Goal: Complete application form: Complete application form

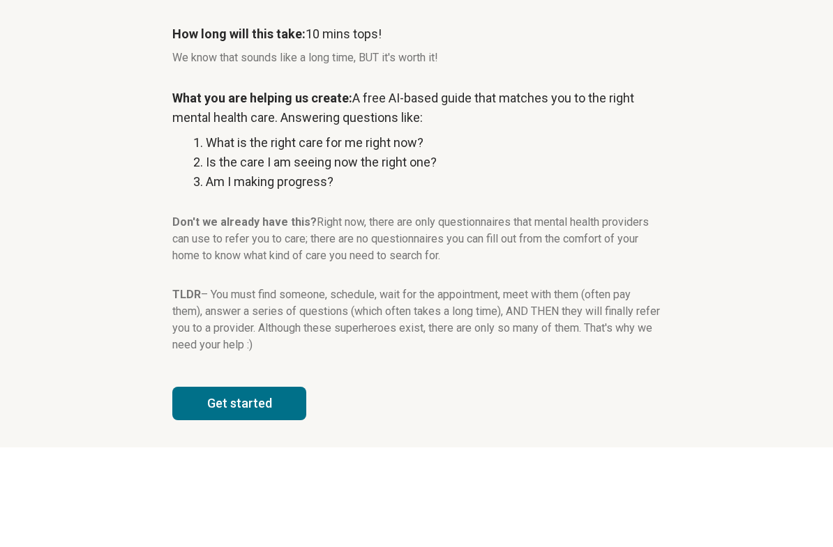
click at [261, 487] on button "Get started" at bounding box center [239, 503] width 134 height 33
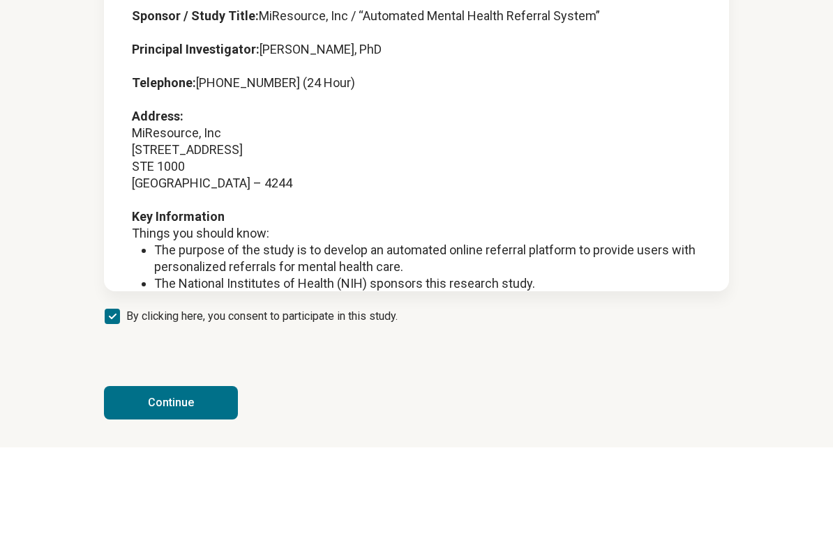
scroll to position [8, 0]
click at [176, 486] on button "Continue" at bounding box center [171, 502] width 134 height 33
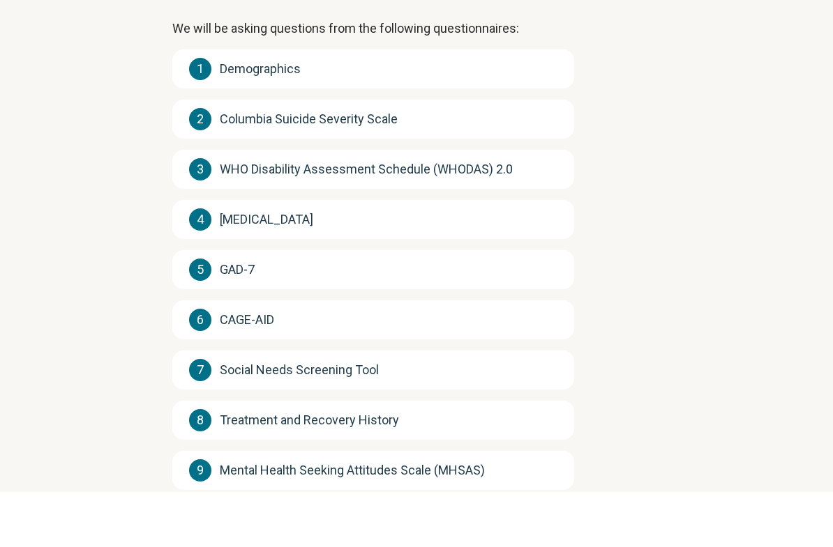
click at [500, 105] on div "1 Demographics" at bounding box center [373, 124] width 402 height 39
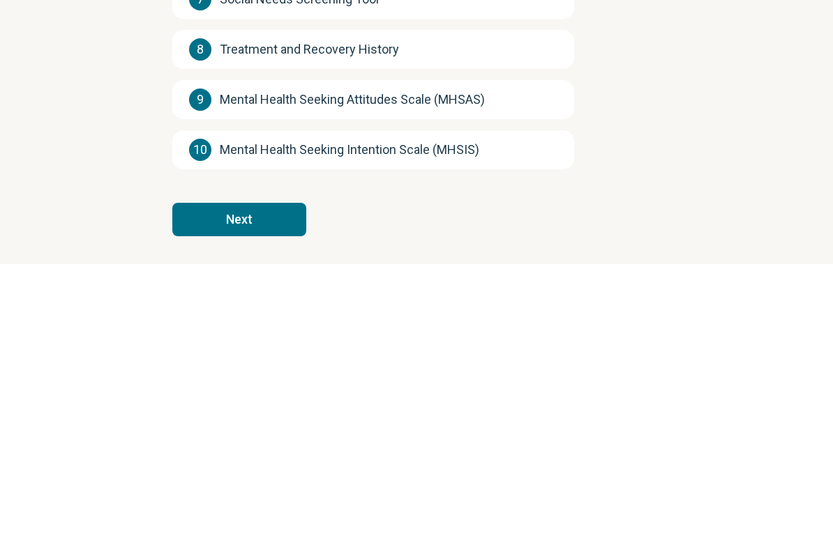
click at [289, 486] on button "Next" at bounding box center [239, 502] width 134 height 33
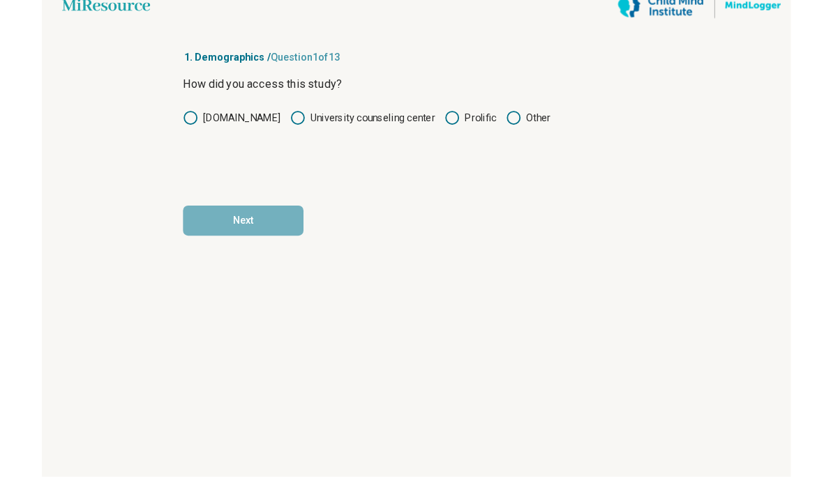
scroll to position [0, 0]
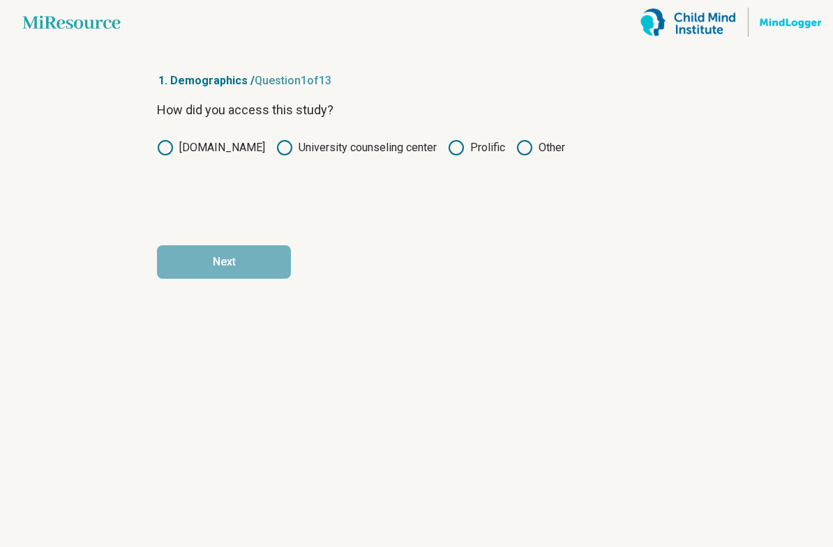
click at [465, 148] on label "Prolific" at bounding box center [476, 147] width 57 height 17
click at [254, 261] on button "Next" at bounding box center [224, 261] width 134 height 33
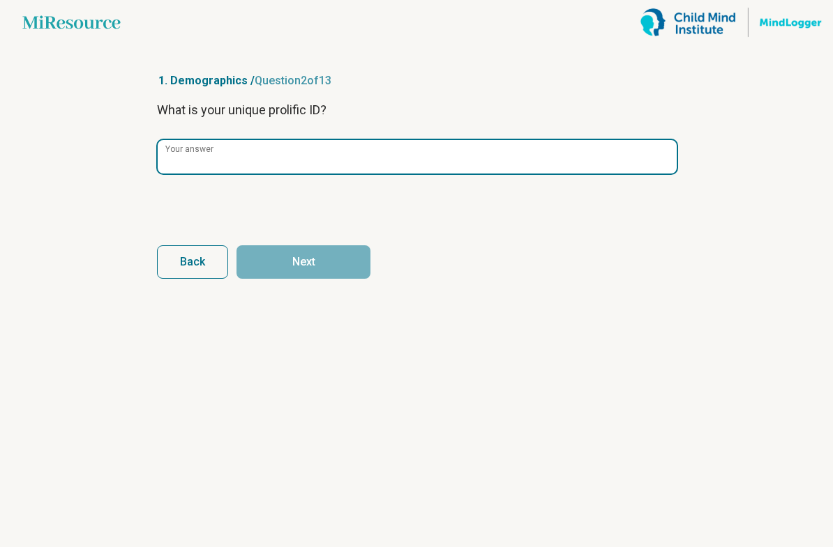
click at [423, 146] on input "Your answer" at bounding box center [417, 156] width 519 height 33
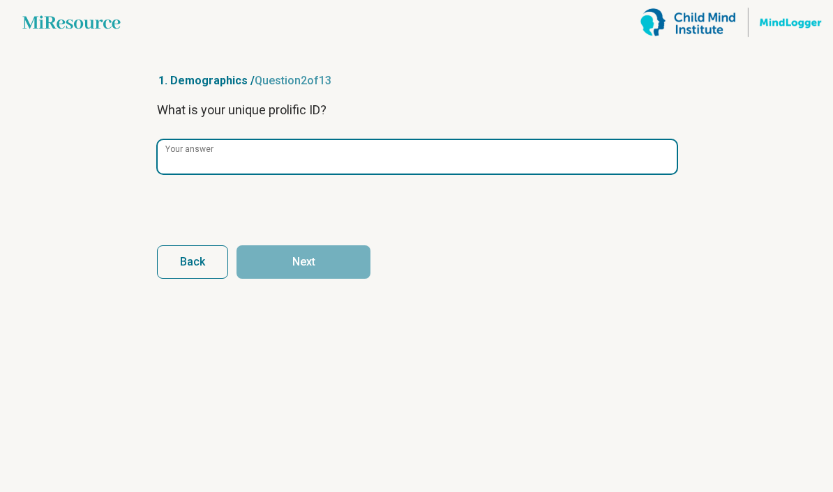
click at [268, 145] on input "Your answer" at bounding box center [417, 156] width 519 height 33
paste input "**********"
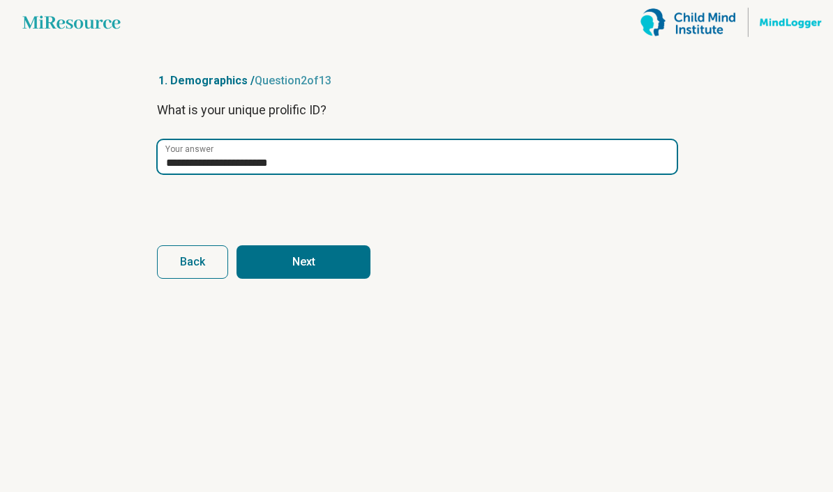
type input "**********"
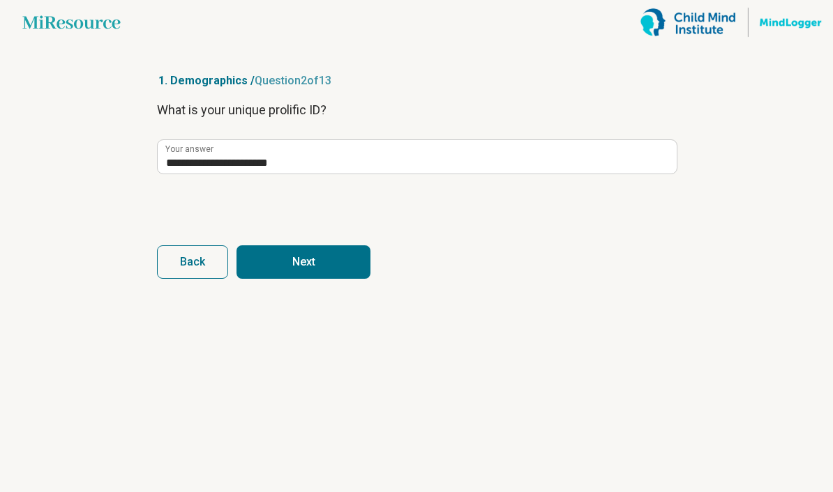
click at [339, 251] on button "Next" at bounding box center [303, 261] width 134 height 33
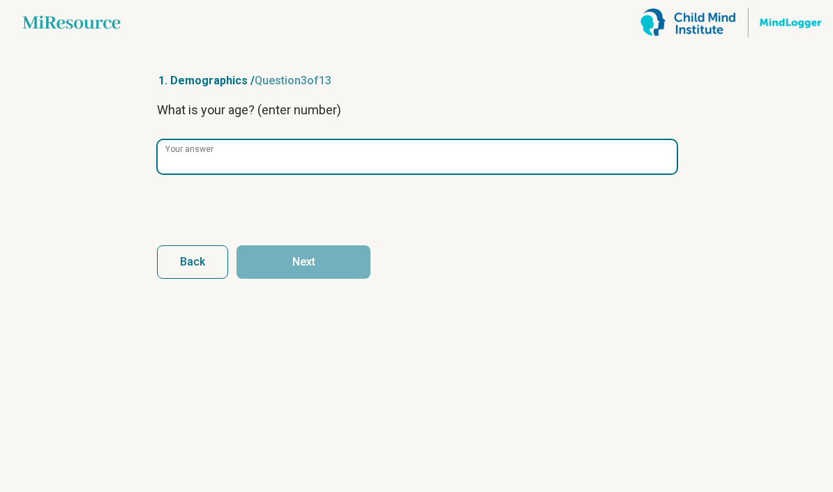
click at [431, 155] on input "Your answer" at bounding box center [417, 156] width 519 height 33
type input "**"
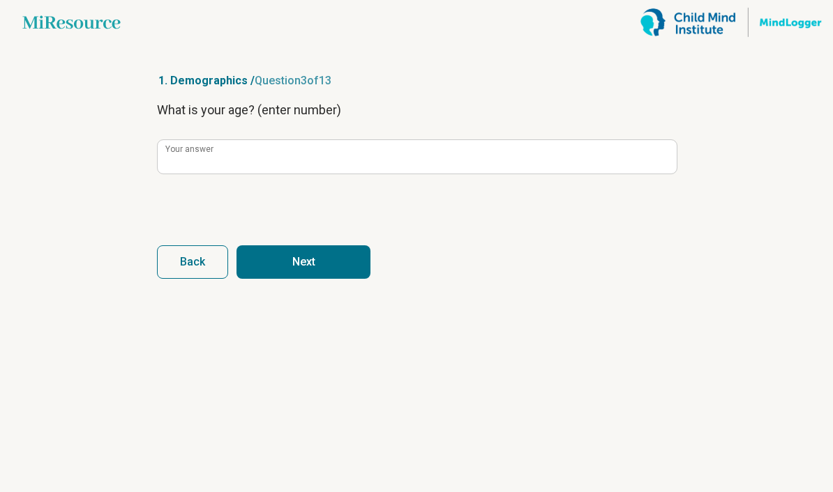
click at [339, 235] on form "What is your age? (enter number) ** Your answer Back Next" at bounding box center [416, 189] width 519 height 178
click at [338, 235] on form "What is your age? (enter number) ** Your answer Back Next" at bounding box center [416, 189] width 519 height 178
click at [342, 228] on form "What is your age? (enter number) ** Your answer Back Next" at bounding box center [416, 189] width 519 height 178
click at [328, 247] on button "Next" at bounding box center [303, 261] width 134 height 33
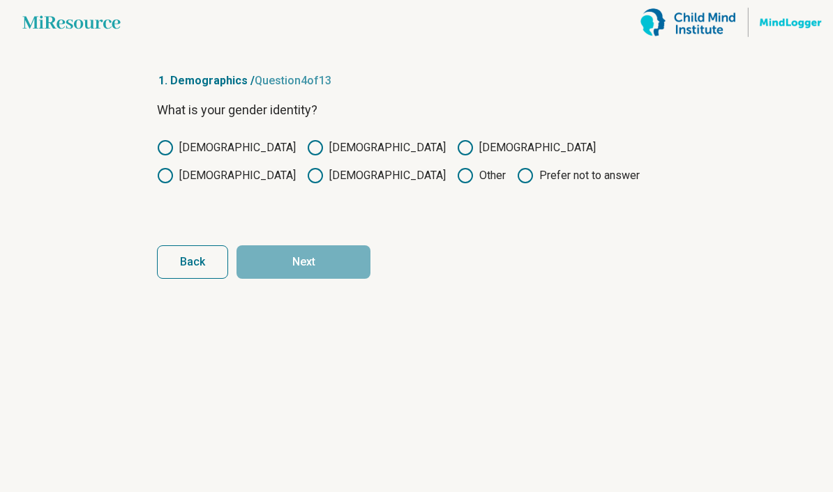
click at [163, 151] on icon at bounding box center [165, 147] width 17 height 17
click at [273, 251] on button "Next" at bounding box center [303, 261] width 134 height 33
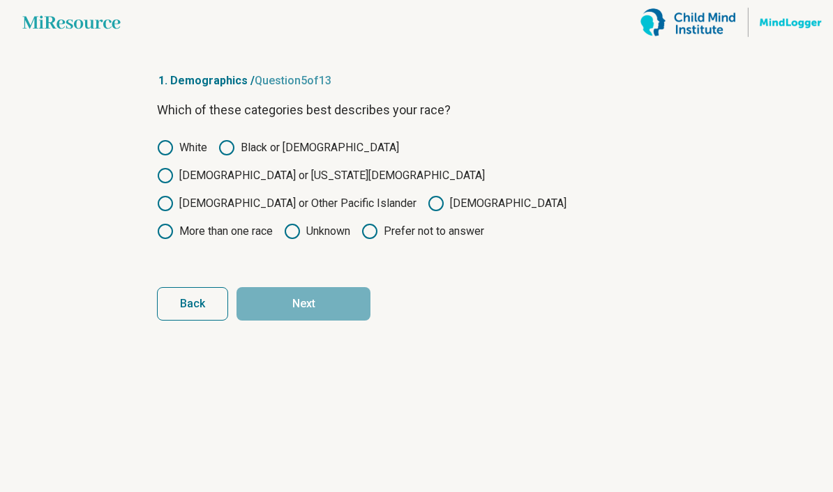
click at [248, 151] on label "Black or [DEMOGRAPHIC_DATA]" at bounding box center [308, 147] width 181 height 17
click at [306, 287] on button "Next" at bounding box center [303, 303] width 134 height 33
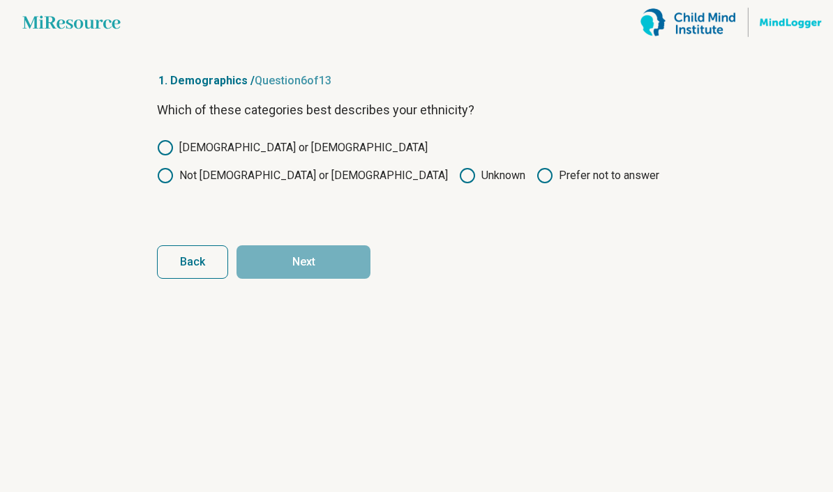
click at [304, 167] on label "Not [DEMOGRAPHIC_DATA] or [DEMOGRAPHIC_DATA]" at bounding box center [302, 175] width 291 height 17
click at [333, 250] on button "Next" at bounding box center [303, 261] width 134 height 33
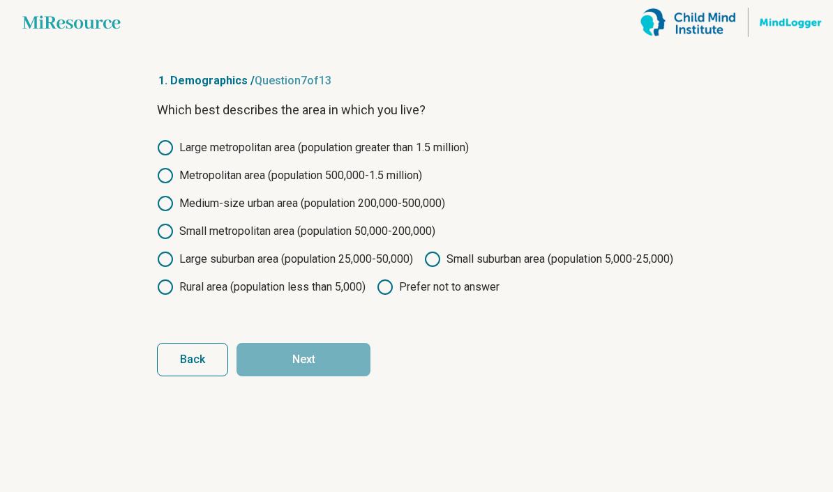
click at [338, 172] on label "Metropolitan area (population 500,000-1.5 million)" at bounding box center [289, 175] width 265 height 17
click at [326, 376] on button "Next" at bounding box center [303, 359] width 134 height 33
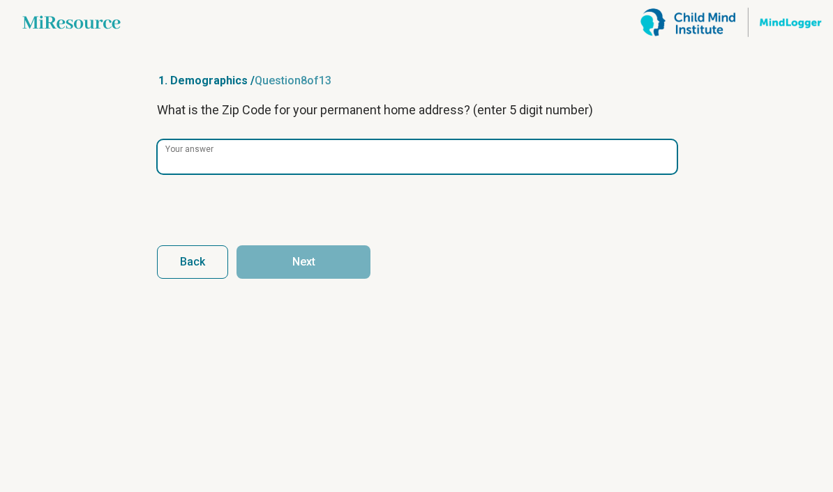
click at [340, 165] on input "Your answer" at bounding box center [417, 156] width 519 height 33
type input "*****"
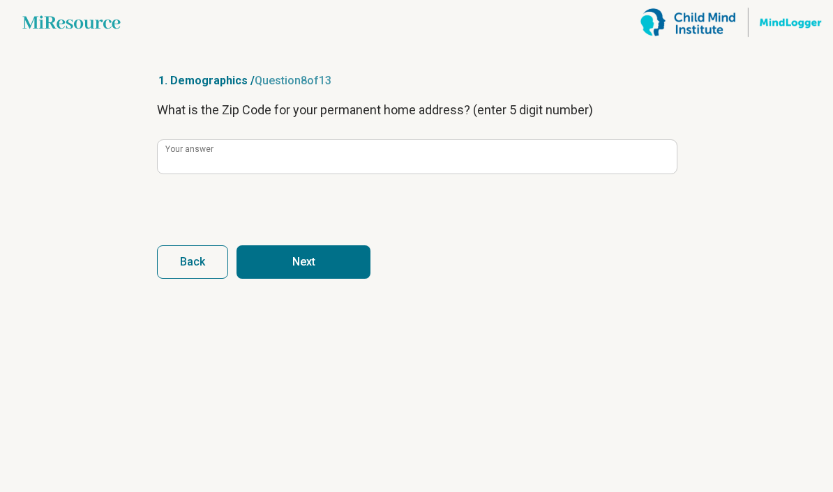
click at [344, 251] on button "Next" at bounding box center [303, 261] width 134 height 33
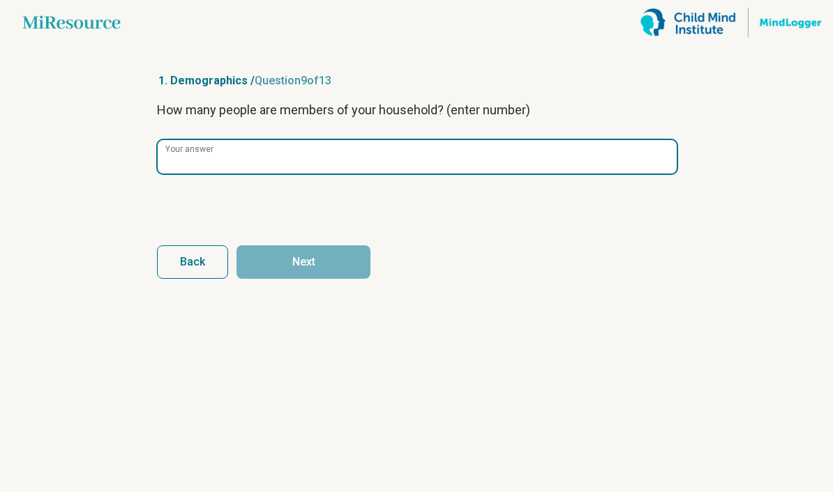
click at [365, 152] on input "Your answer" at bounding box center [417, 156] width 519 height 33
type input "*"
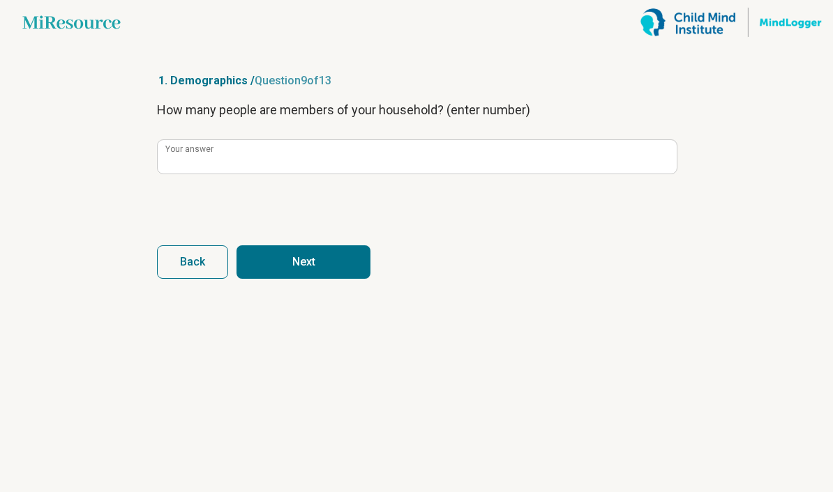
click at [341, 253] on button "Next" at bounding box center [303, 261] width 134 height 33
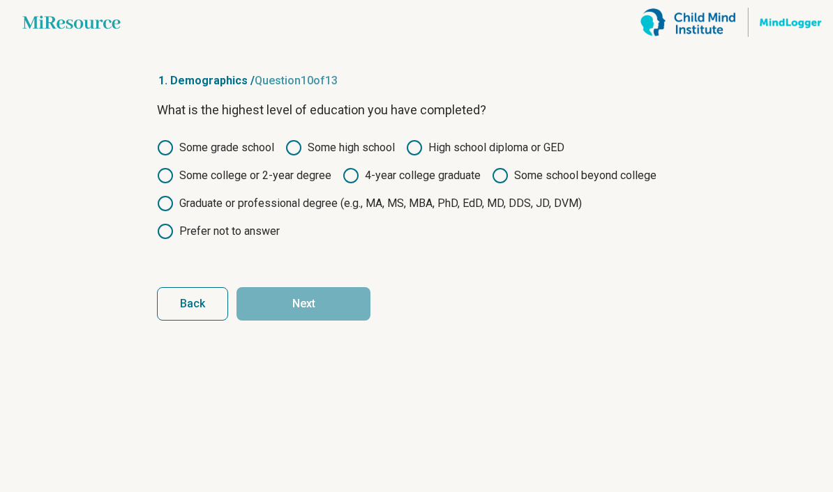
click at [294, 174] on label "Some college or 2-year degree" at bounding box center [244, 175] width 174 height 17
click at [342, 299] on button "Next" at bounding box center [303, 303] width 134 height 33
click at [303, 169] on label "Some college or 2-year degree" at bounding box center [244, 175] width 174 height 17
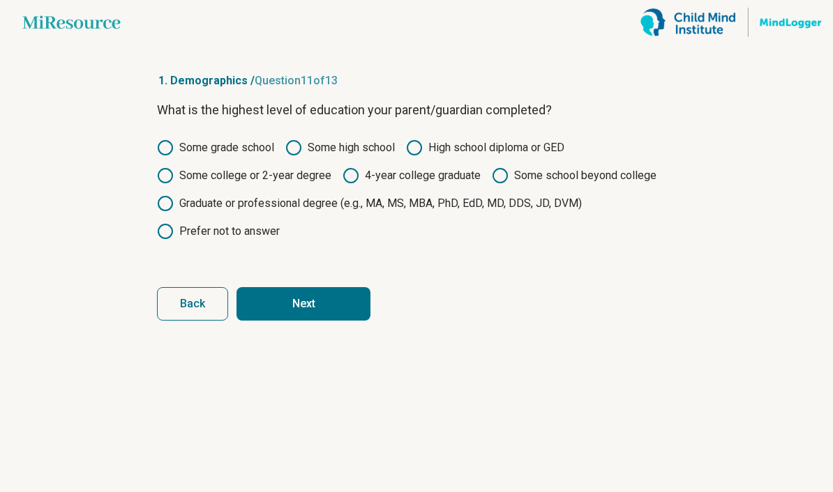
click at [333, 307] on button "Next" at bounding box center [303, 303] width 134 height 33
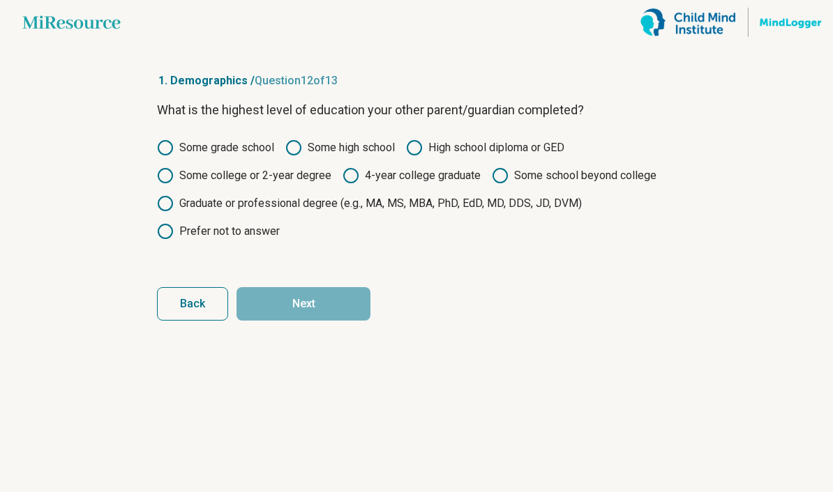
click at [378, 203] on label "Graduate or professional degree (e.g., MA, MS, MBA, PhD, EdD, MD, DDS, JD, DVM)" at bounding box center [369, 203] width 425 height 17
click at [331, 298] on button "Next" at bounding box center [303, 303] width 134 height 33
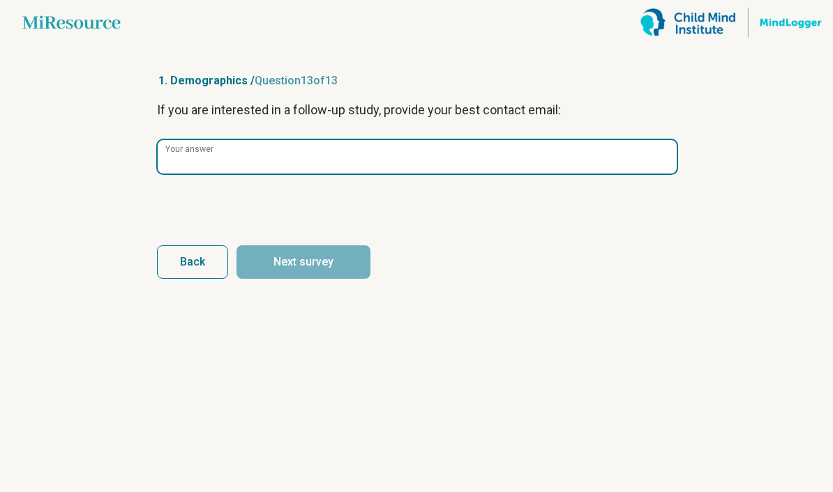
click at [381, 149] on input "Your answer" at bounding box center [417, 156] width 519 height 33
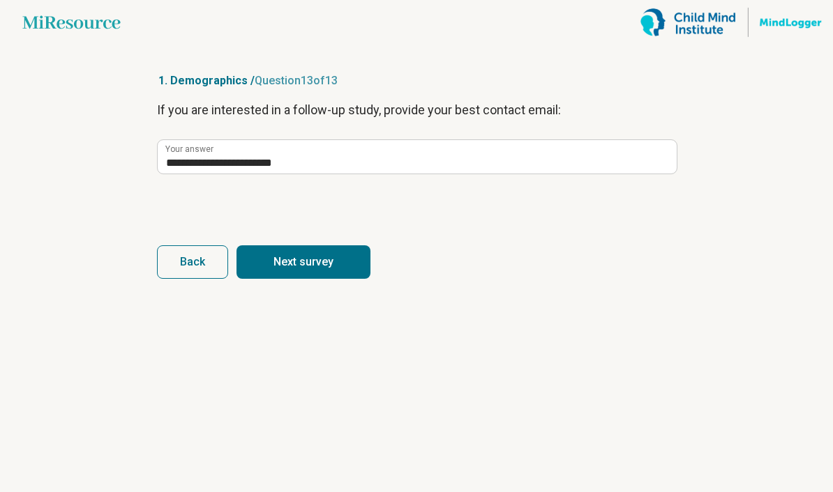
click at [349, 264] on button "Next survey" at bounding box center [303, 261] width 134 height 33
type input "**********"
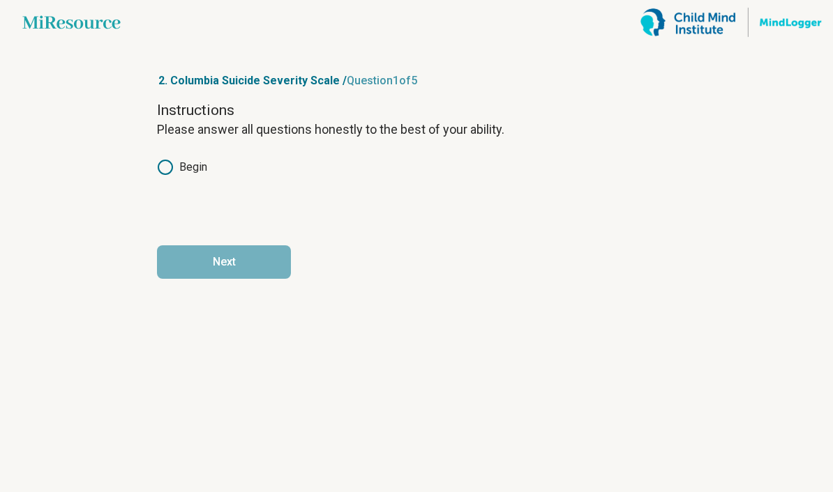
click at [199, 169] on label "Begin" at bounding box center [182, 167] width 50 height 17
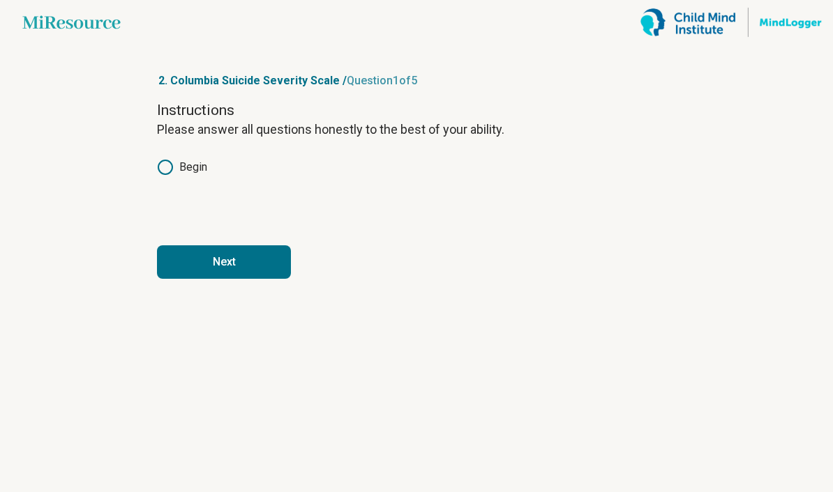
click at [225, 258] on button "Next" at bounding box center [224, 261] width 134 height 33
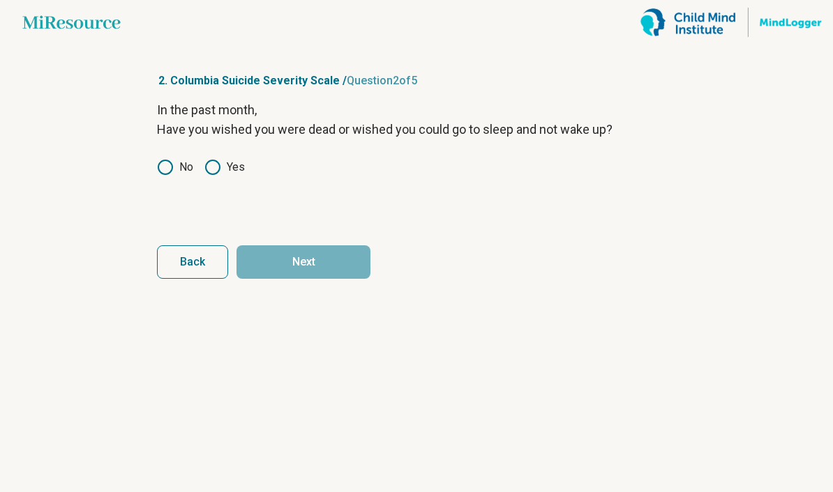
click at [172, 162] on icon at bounding box center [165, 167] width 17 height 17
click at [334, 255] on button "Next" at bounding box center [303, 261] width 134 height 33
click at [181, 160] on label "No" at bounding box center [175, 167] width 36 height 17
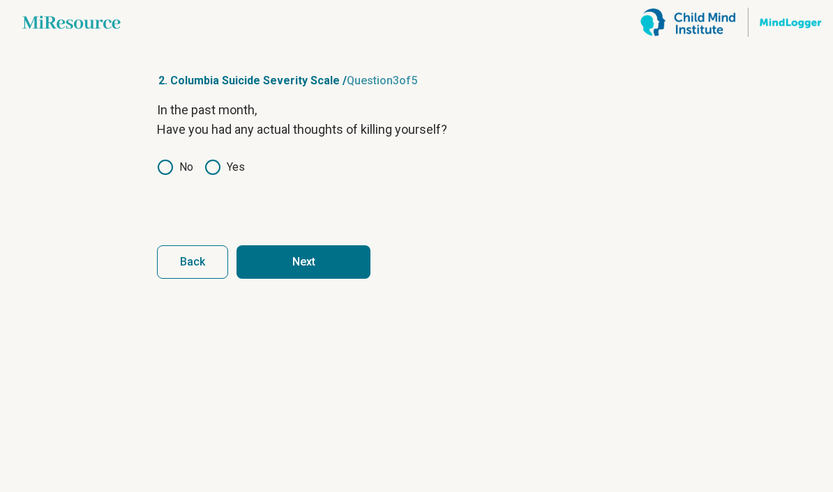
click at [294, 278] on button "Next" at bounding box center [303, 261] width 134 height 33
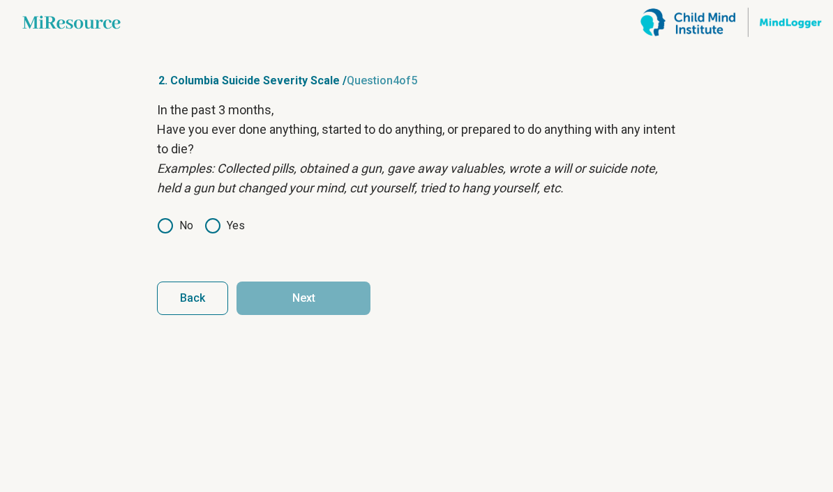
click at [177, 222] on label "No" at bounding box center [175, 226] width 36 height 17
click at [312, 307] on button "Next" at bounding box center [303, 298] width 134 height 33
click at [179, 234] on label "No" at bounding box center [175, 226] width 36 height 17
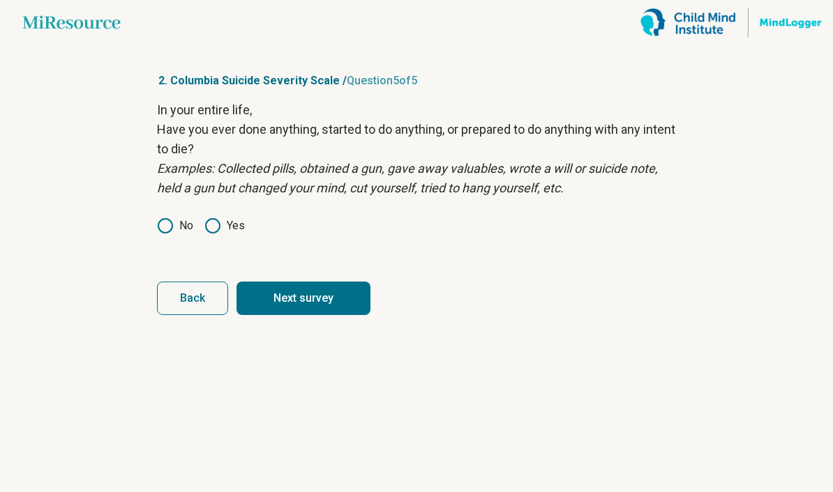
click at [312, 301] on button "Next survey" at bounding box center [303, 298] width 134 height 33
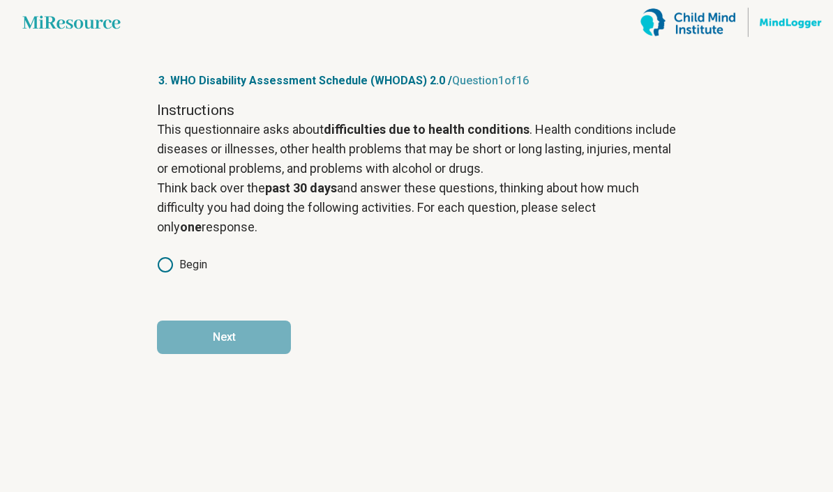
click at [184, 273] on label "Begin" at bounding box center [182, 265] width 50 height 17
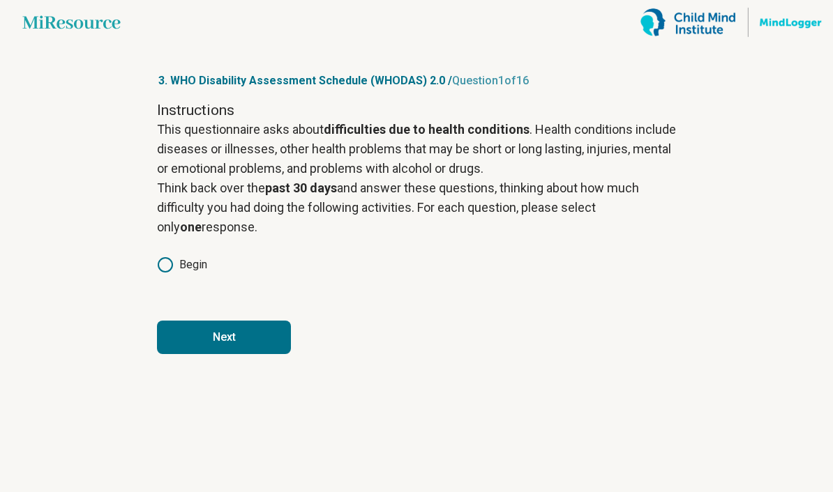
click at [254, 335] on button "Next" at bounding box center [224, 337] width 134 height 33
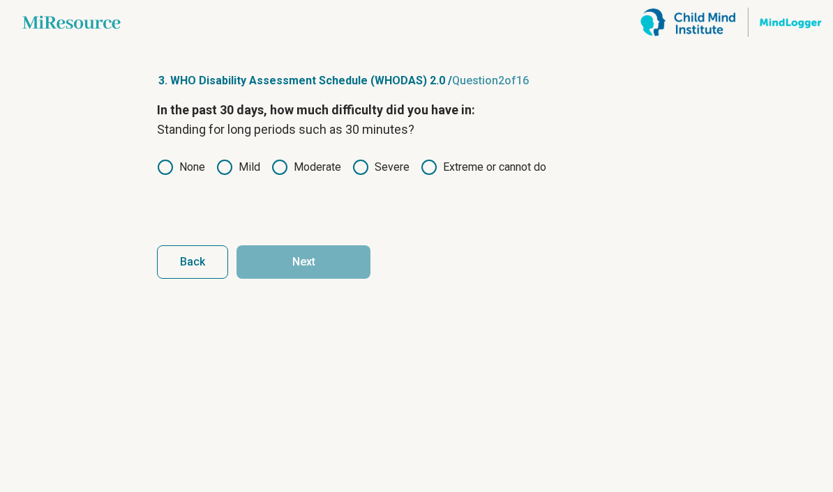
click at [230, 172] on circle at bounding box center [225, 167] width 14 height 14
click at [308, 255] on button "Next" at bounding box center [303, 261] width 134 height 33
click at [233, 168] on icon at bounding box center [224, 167] width 17 height 17
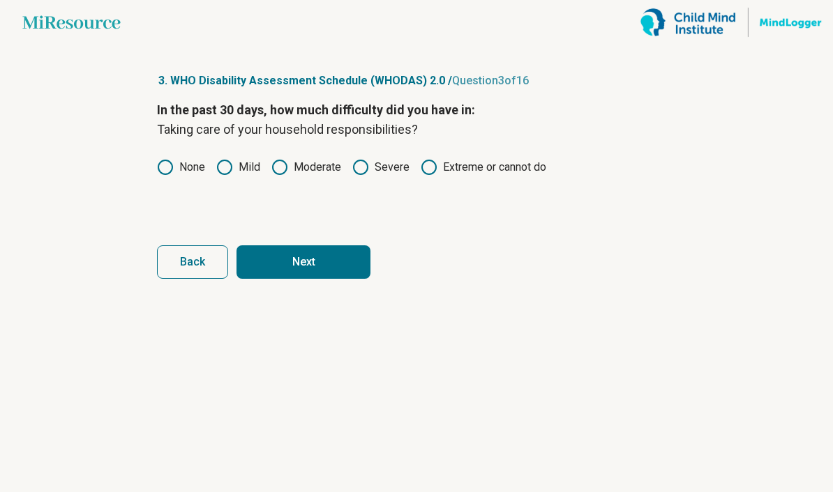
click at [314, 254] on button "Next" at bounding box center [303, 261] width 134 height 33
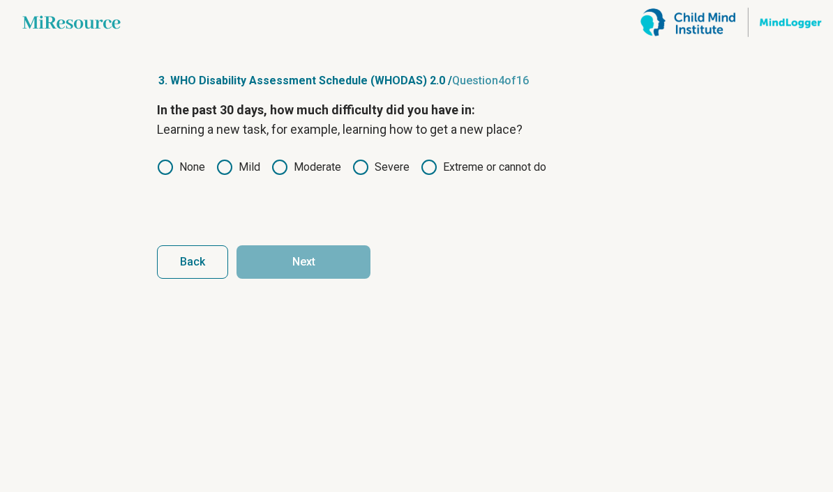
click at [320, 163] on label "Moderate" at bounding box center [306, 167] width 70 height 17
click at [312, 261] on button "Next" at bounding box center [303, 261] width 134 height 33
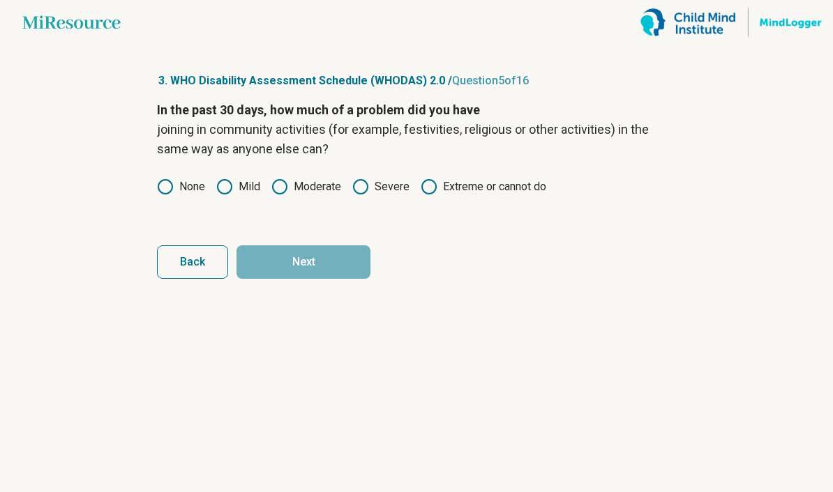
click at [361, 190] on icon at bounding box center [360, 186] width 17 height 17
click at [326, 181] on label "Moderate" at bounding box center [306, 186] width 70 height 17
click at [333, 278] on button "Next" at bounding box center [303, 261] width 134 height 33
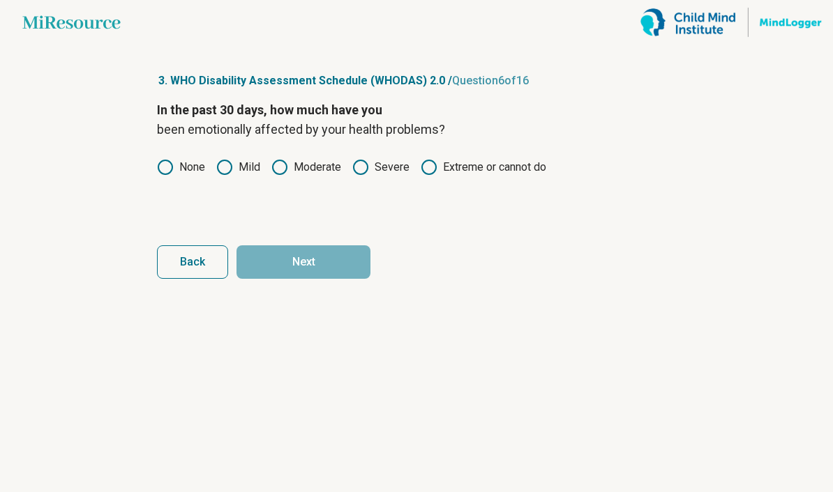
click at [188, 169] on label "None" at bounding box center [181, 167] width 48 height 17
click at [225, 174] on circle at bounding box center [225, 167] width 14 height 14
click at [269, 258] on button "Next" at bounding box center [303, 261] width 134 height 33
click at [319, 164] on label "Moderate" at bounding box center [306, 167] width 70 height 17
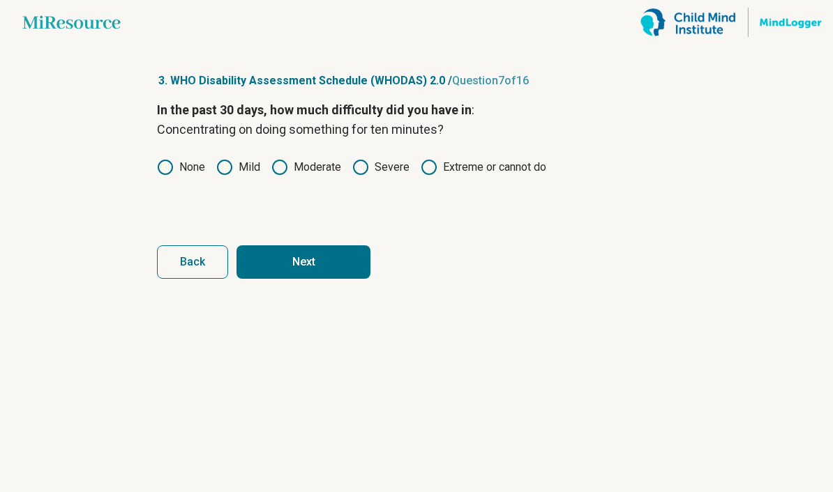
click at [370, 172] on label "Severe" at bounding box center [380, 167] width 57 height 17
click at [329, 265] on button "Next" at bounding box center [303, 261] width 134 height 33
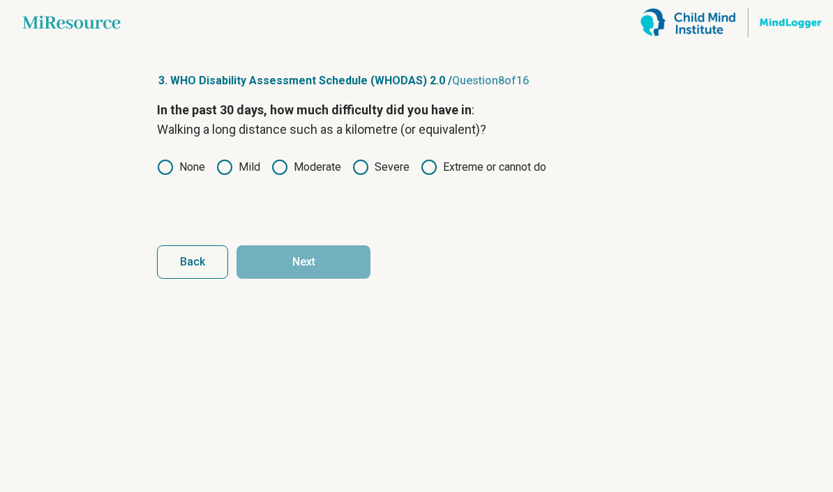
click at [183, 168] on label "None" at bounding box center [181, 167] width 48 height 17
click at [233, 165] on icon at bounding box center [224, 167] width 17 height 17
click at [310, 258] on button "Next" at bounding box center [303, 261] width 134 height 33
click at [200, 169] on label "None" at bounding box center [181, 167] width 48 height 17
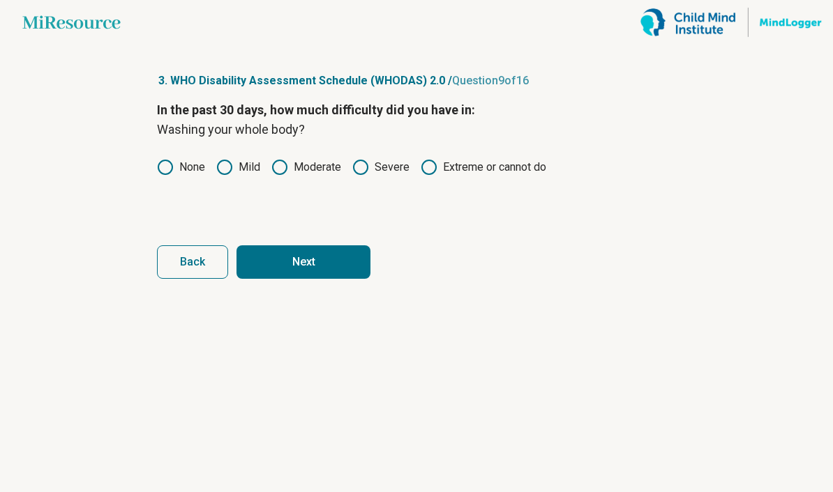
click at [293, 263] on button "Next" at bounding box center [303, 261] width 134 height 33
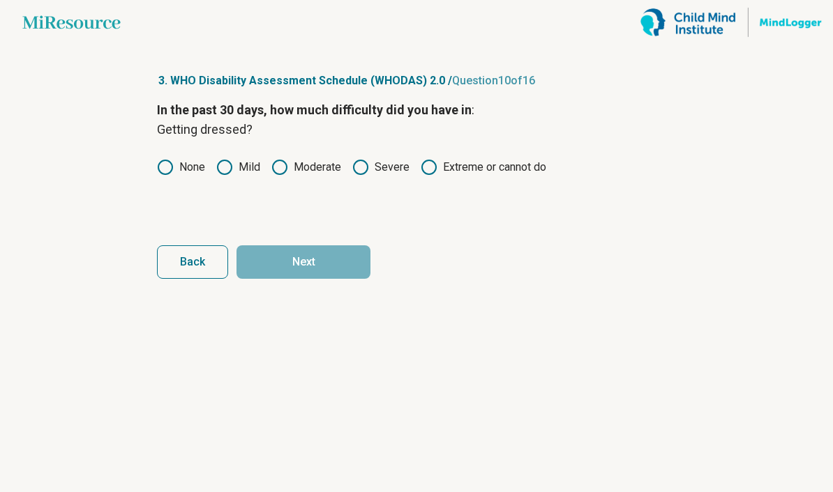
click at [181, 167] on label "None" at bounding box center [181, 167] width 48 height 17
click at [267, 266] on button "Next" at bounding box center [303, 261] width 134 height 33
click at [245, 155] on div "In the past 30 days, how much difficulty did you have in : Dealing with people …" at bounding box center [416, 158] width 519 height 117
click at [286, 168] on icon at bounding box center [279, 167] width 17 height 17
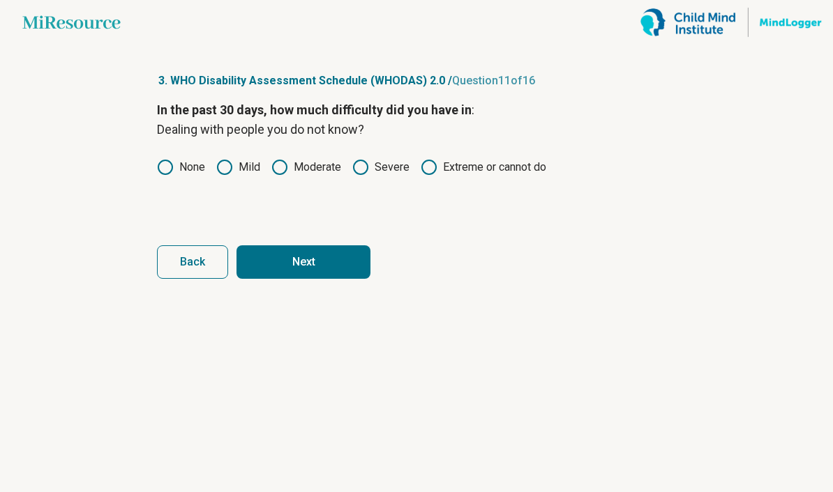
click at [244, 166] on label "Mild" at bounding box center [238, 167] width 44 height 17
click at [320, 254] on button "Next" at bounding box center [303, 261] width 134 height 33
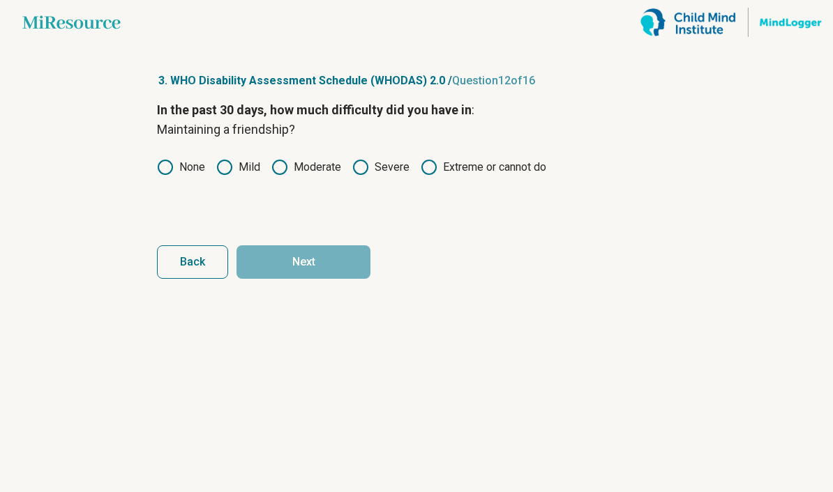
click at [231, 170] on circle at bounding box center [225, 167] width 14 height 14
click at [319, 252] on button "Next" at bounding box center [303, 261] width 134 height 33
click at [323, 162] on label "Moderate" at bounding box center [306, 167] width 70 height 17
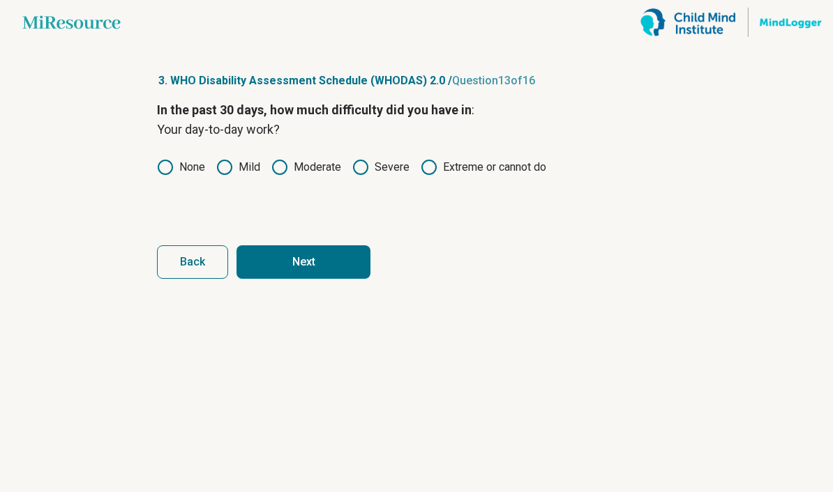
click at [346, 259] on button "Next" at bounding box center [303, 261] width 134 height 33
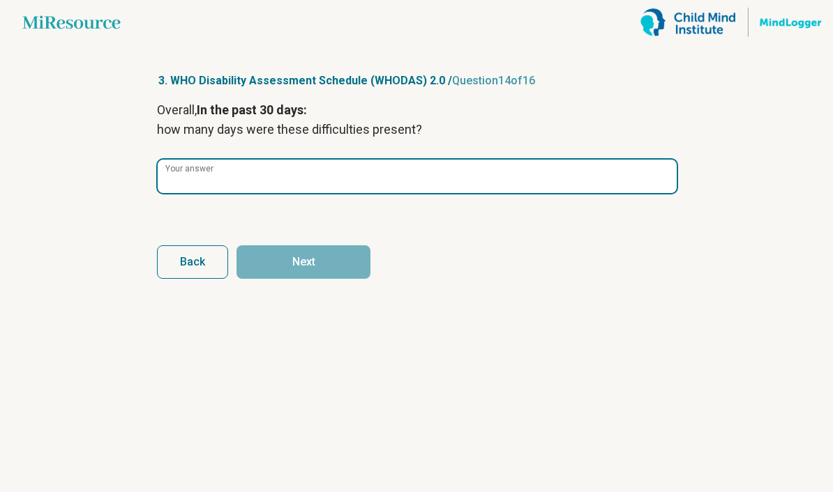
click at [356, 170] on input "Your answer" at bounding box center [417, 176] width 519 height 33
type input "**"
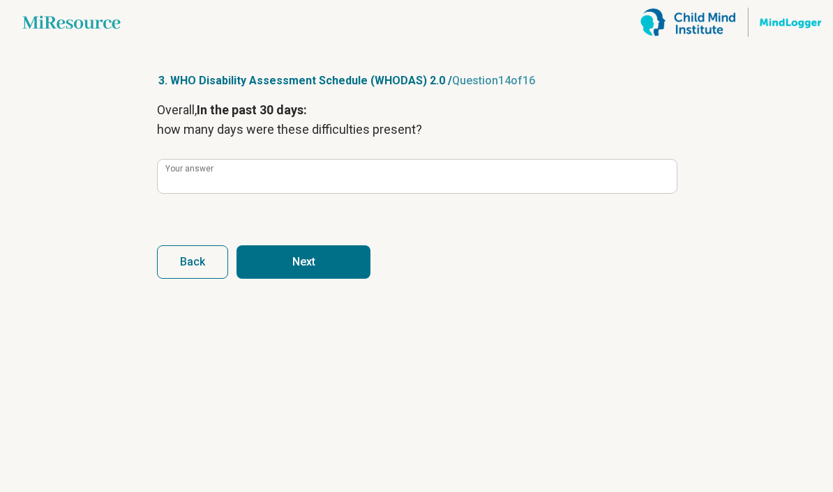
click at [342, 254] on button "Next" at bounding box center [303, 261] width 134 height 33
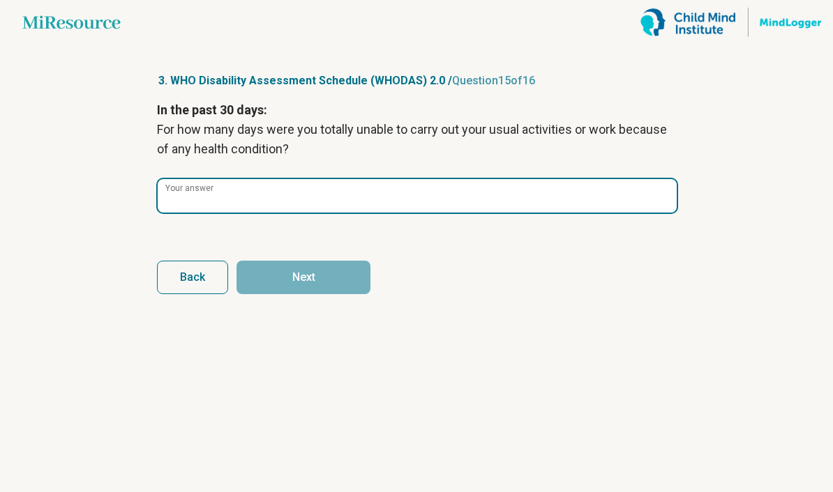
click at [616, 198] on input "Your answer" at bounding box center [417, 195] width 519 height 33
type input "*"
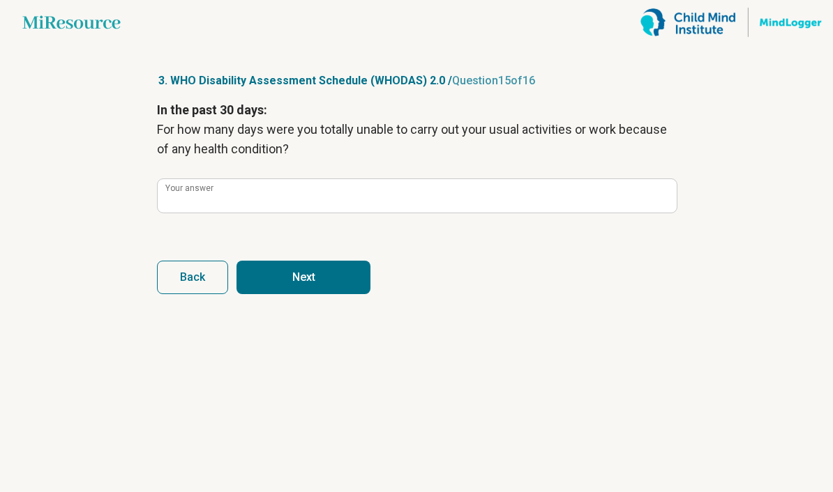
click at [321, 265] on button "Next" at bounding box center [303, 277] width 134 height 33
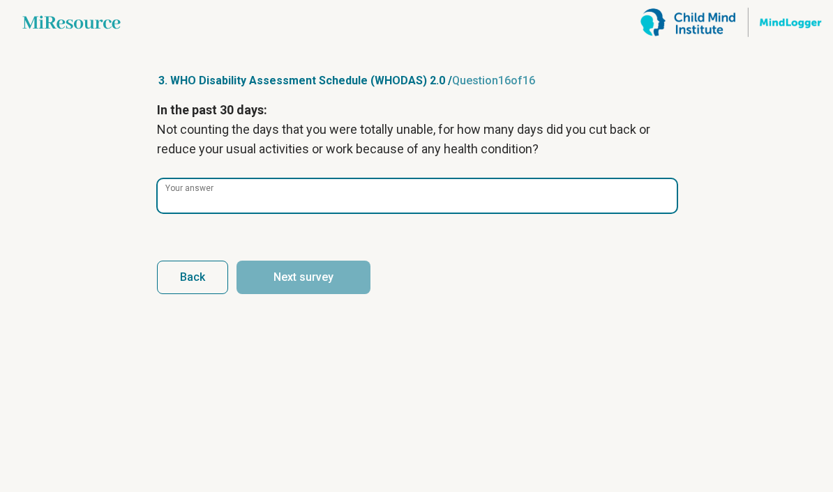
click at [557, 191] on input "Your answer" at bounding box center [417, 195] width 519 height 33
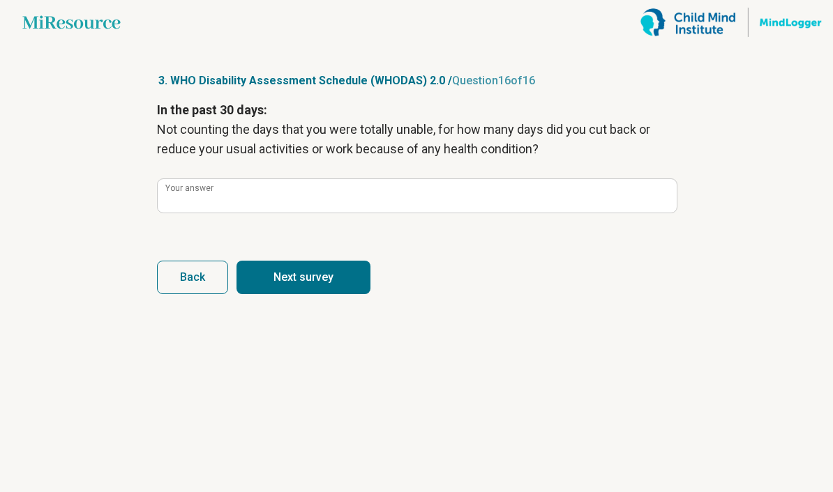
click at [356, 277] on button "Next survey" at bounding box center [303, 277] width 134 height 33
type input "*"
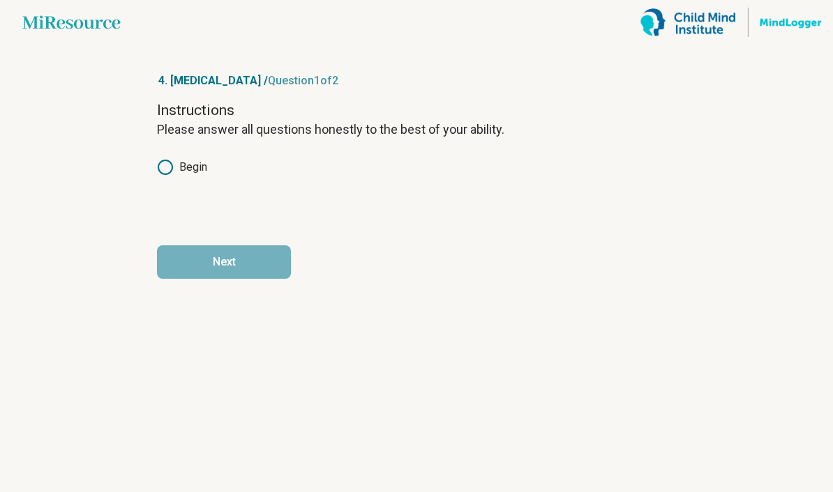
click at [195, 153] on div "Instructions Please answer all questions honestly to the best of your ability. …" at bounding box center [416, 158] width 519 height 117
click at [162, 172] on icon at bounding box center [165, 167] width 17 height 17
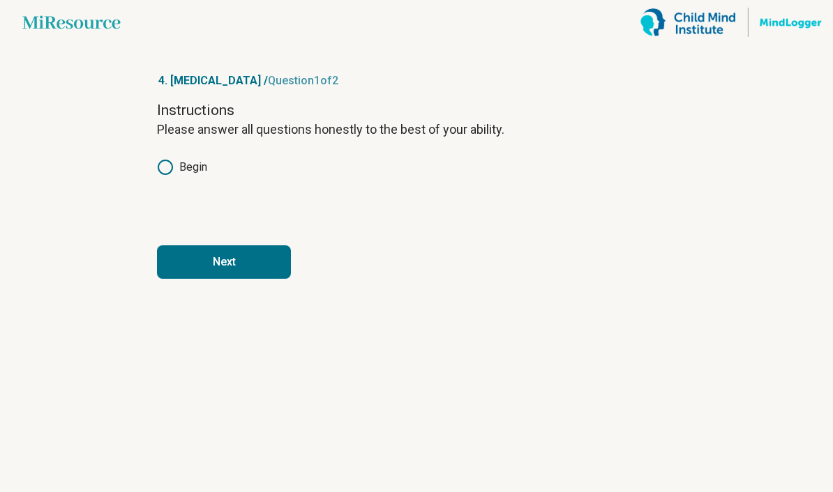
click at [234, 277] on button "Next" at bounding box center [224, 261] width 134 height 33
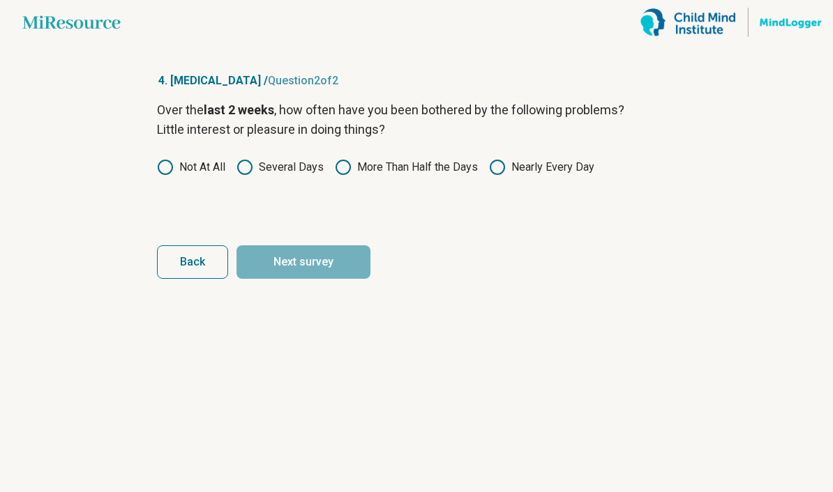
click at [249, 173] on circle at bounding box center [245, 167] width 14 height 14
click at [345, 261] on button "Next survey" at bounding box center [303, 261] width 134 height 33
click at [250, 165] on icon at bounding box center [244, 167] width 17 height 17
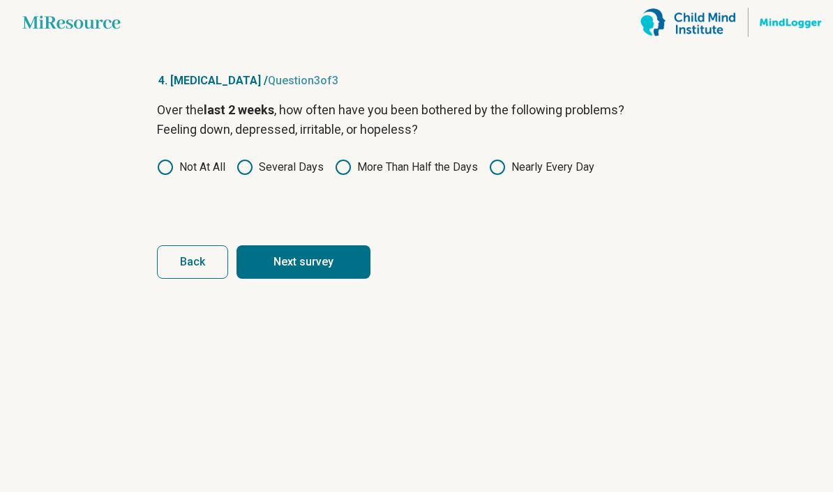
click at [292, 266] on button "Next survey" at bounding box center [303, 261] width 134 height 33
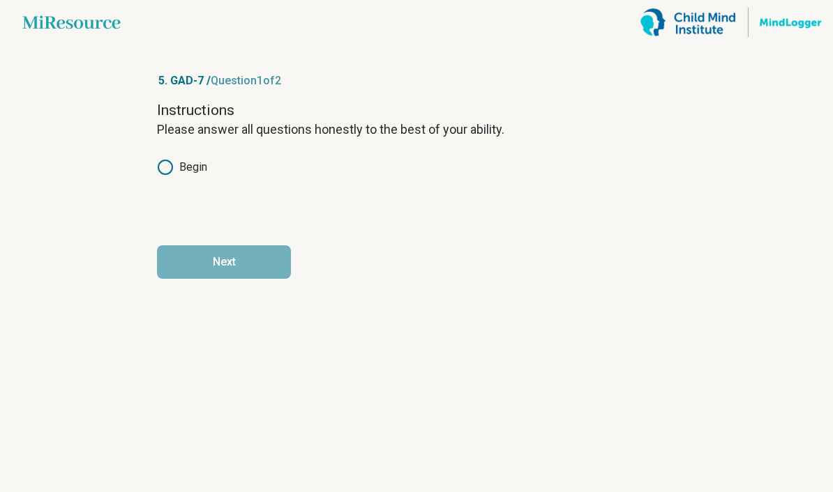
click at [174, 165] on label "Begin" at bounding box center [182, 167] width 50 height 17
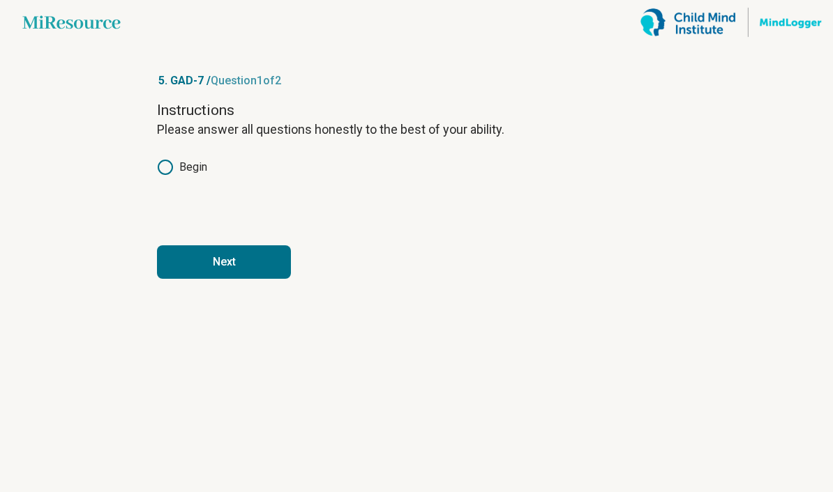
click at [238, 261] on button "Next" at bounding box center [224, 261] width 134 height 33
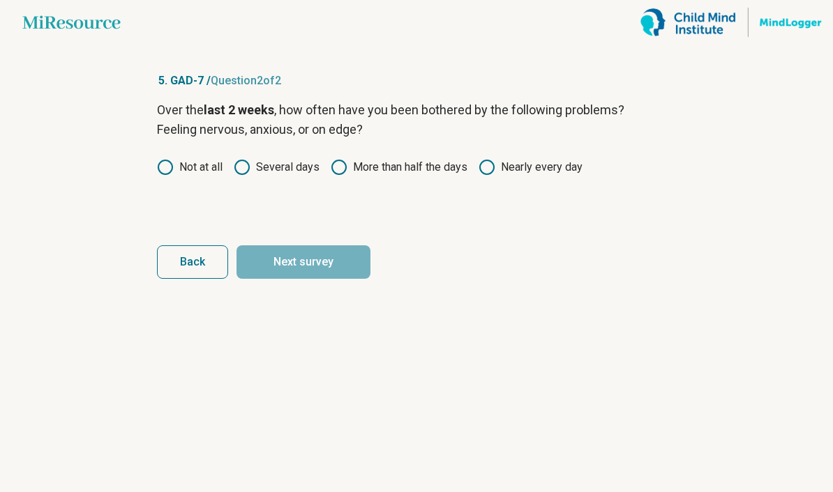
click at [264, 167] on label "Several days" at bounding box center [277, 167] width 86 height 17
click at [349, 265] on button "Next survey" at bounding box center [303, 261] width 134 height 33
click at [245, 167] on icon at bounding box center [242, 167] width 17 height 17
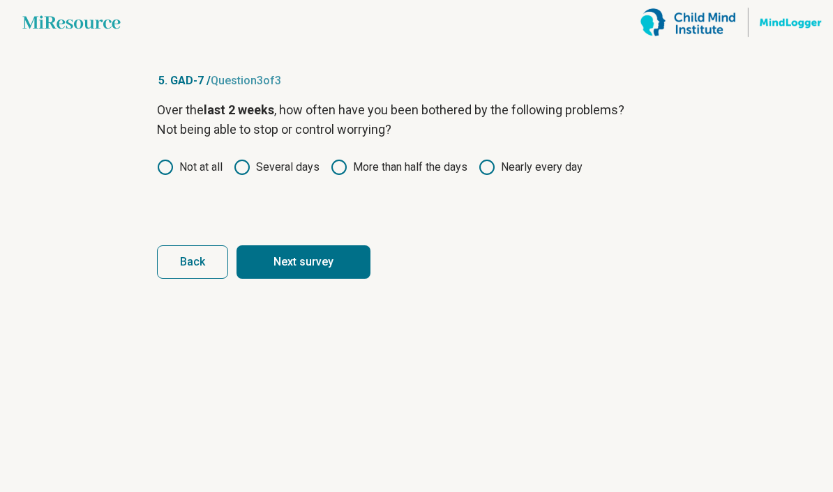
click at [281, 259] on button "Next survey" at bounding box center [303, 261] width 134 height 33
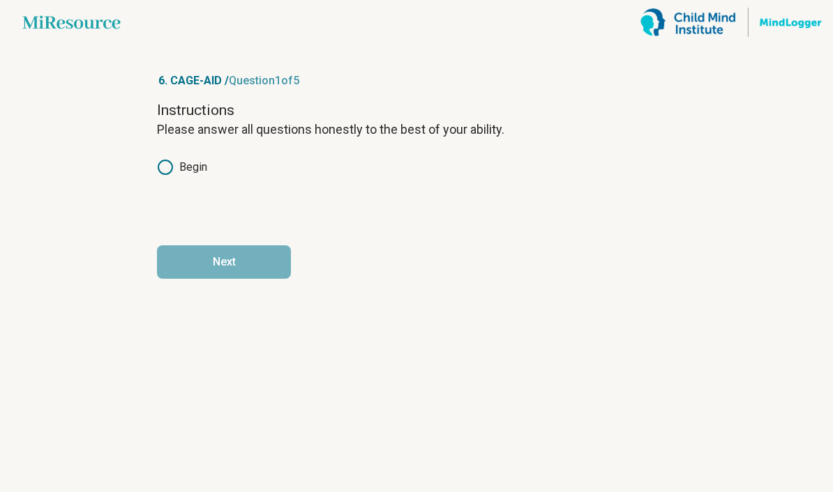
click at [163, 174] on circle at bounding box center [165, 167] width 14 height 14
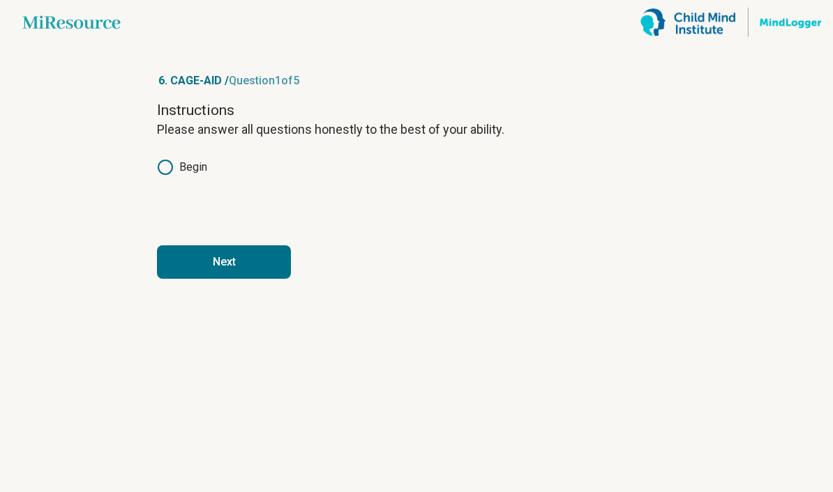
click at [218, 268] on button "Next" at bounding box center [224, 261] width 134 height 33
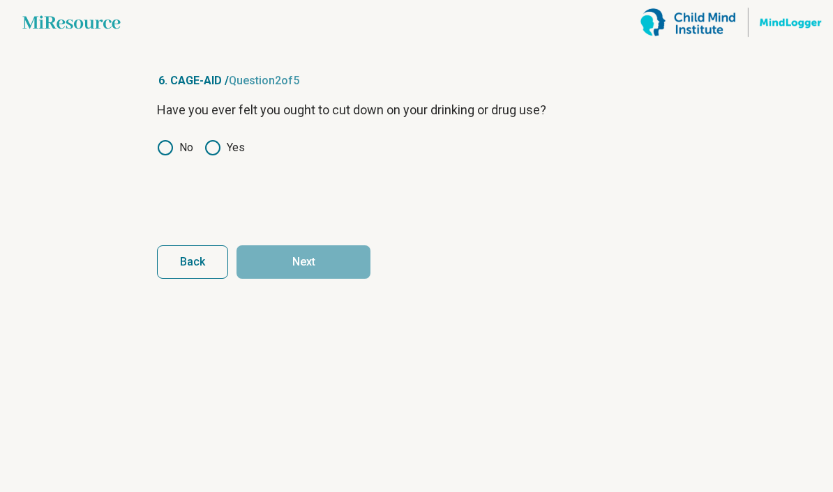
click at [168, 142] on icon at bounding box center [165, 147] width 17 height 17
click at [294, 259] on button "Next" at bounding box center [303, 261] width 134 height 33
click at [171, 139] on icon at bounding box center [165, 147] width 17 height 17
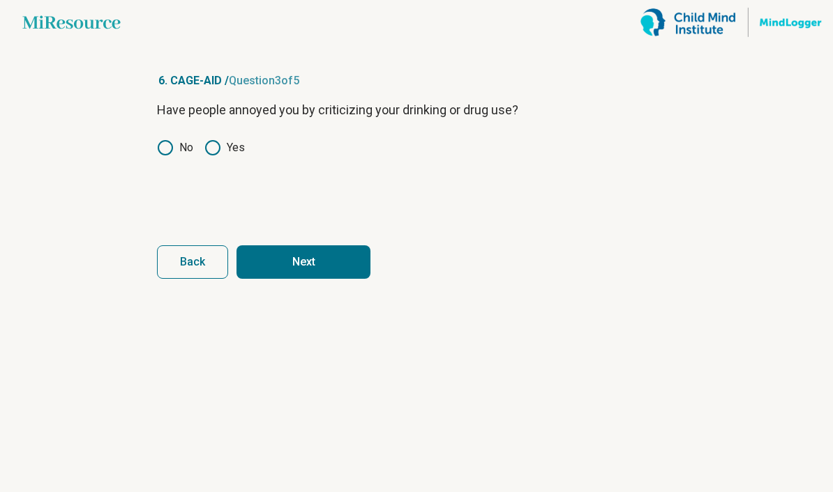
click at [304, 273] on button "Next" at bounding box center [303, 261] width 134 height 33
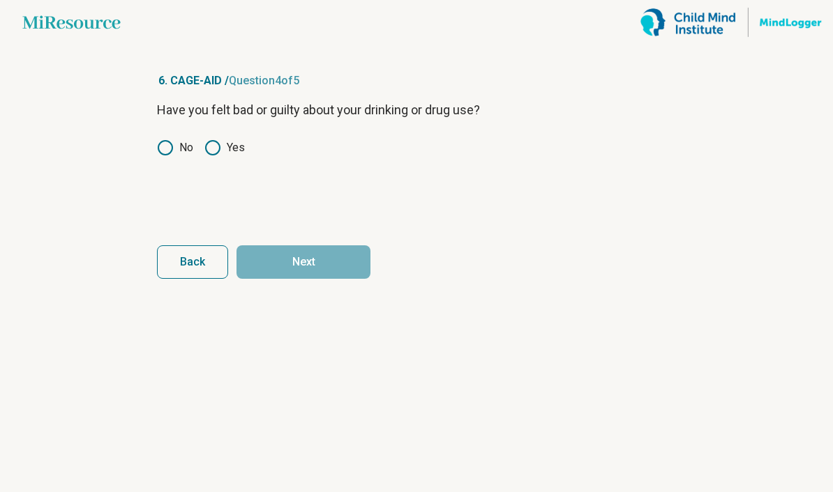
click at [162, 140] on icon at bounding box center [165, 147] width 17 height 17
click at [277, 266] on button "Next" at bounding box center [303, 261] width 134 height 33
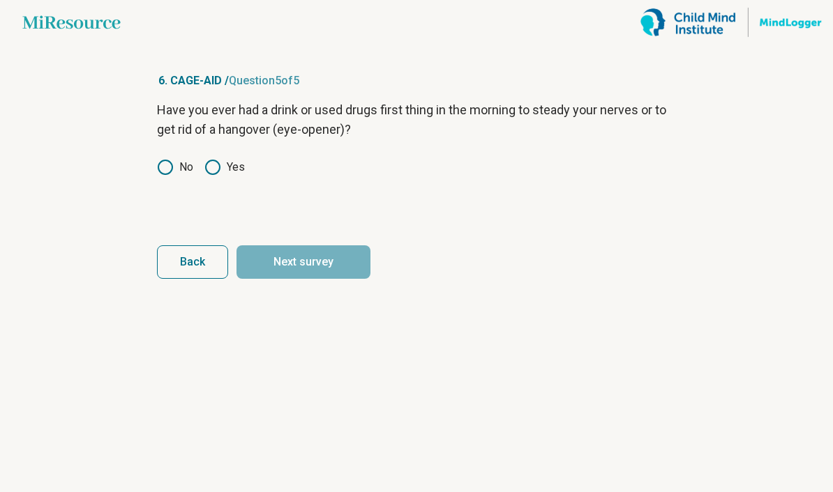
click at [172, 162] on icon at bounding box center [165, 167] width 17 height 17
click at [311, 266] on button "Next survey" at bounding box center [303, 261] width 134 height 33
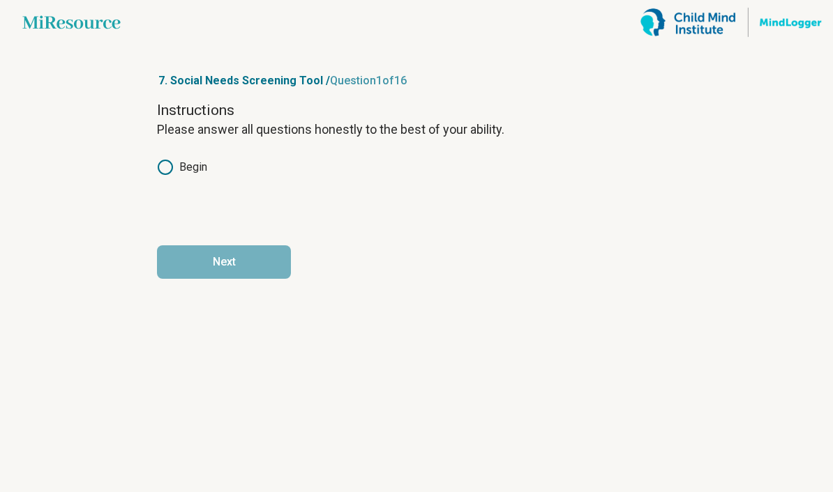
click at [167, 162] on icon at bounding box center [165, 167] width 17 height 17
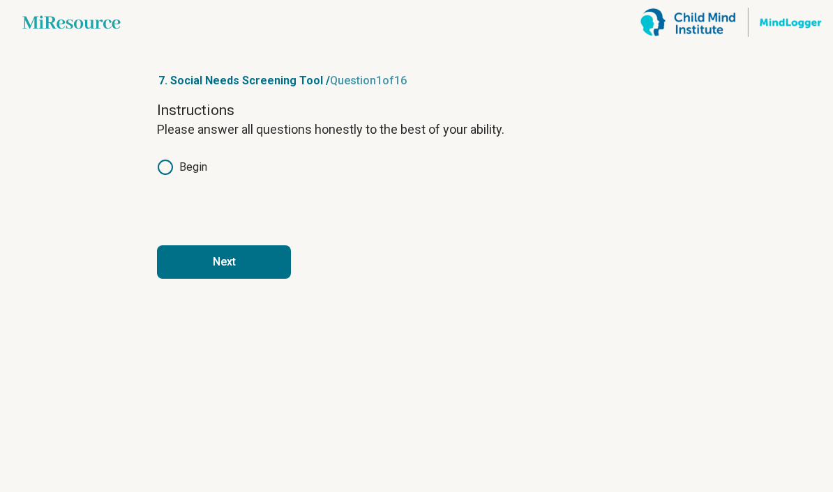
click at [211, 250] on button "Next" at bounding box center [224, 261] width 134 height 33
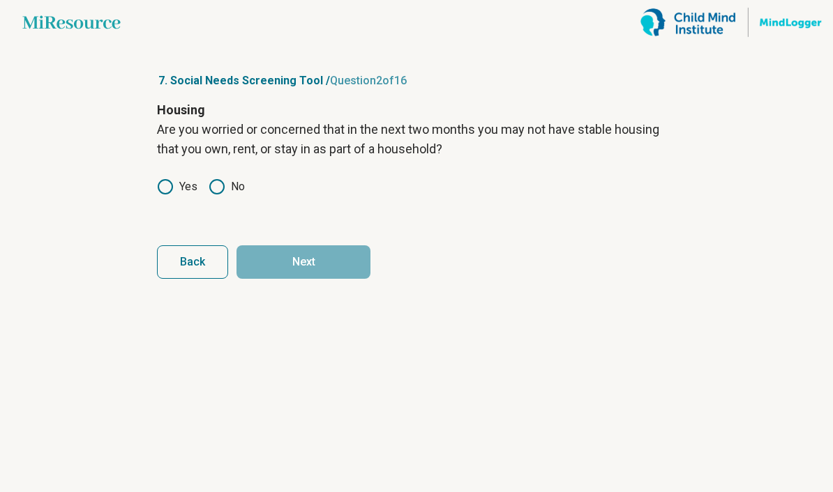
click at [172, 181] on icon at bounding box center [165, 186] width 17 height 17
click at [219, 188] on icon at bounding box center [216, 186] width 17 height 17
click at [319, 254] on button "Next" at bounding box center [303, 261] width 134 height 33
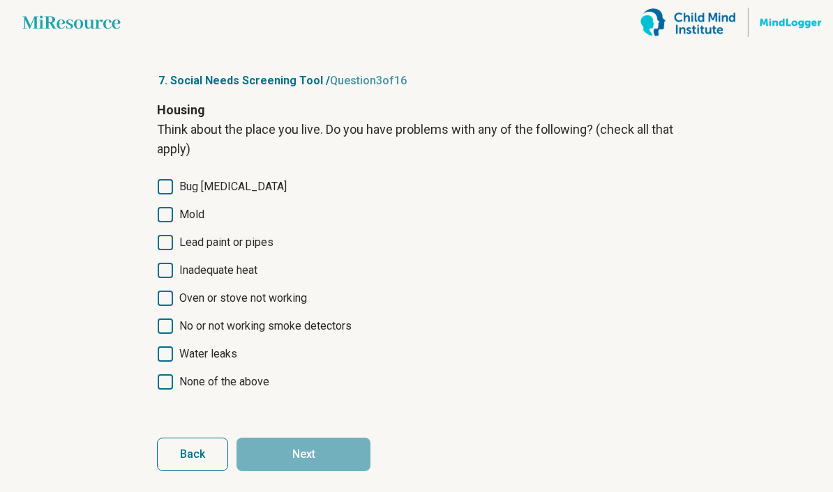
click at [162, 208] on icon at bounding box center [165, 214] width 15 height 15
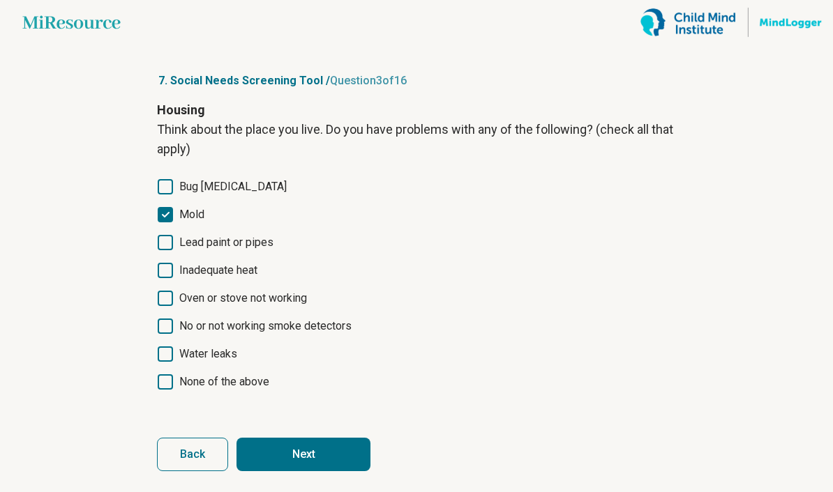
click at [310, 446] on button "Next" at bounding box center [303, 454] width 134 height 33
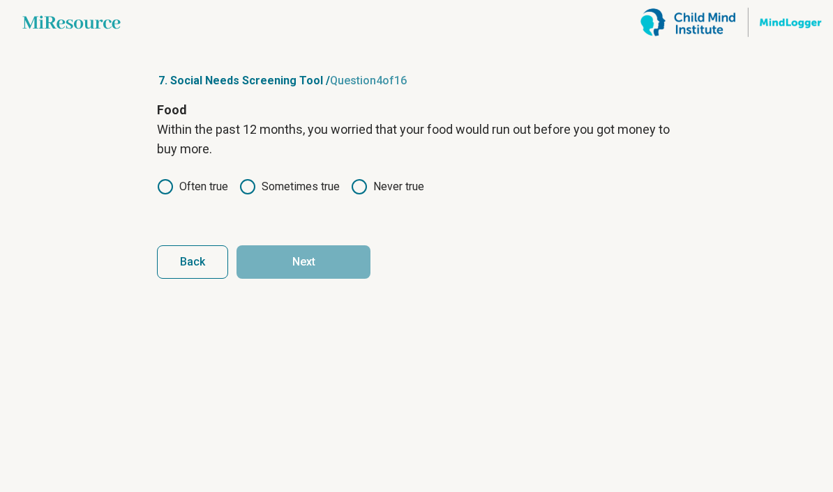
click at [257, 188] on label "Sometimes true" at bounding box center [289, 186] width 100 height 17
click at [326, 257] on button "Next" at bounding box center [303, 261] width 134 height 33
click at [363, 183] on icon at bounding box center [359, 186] width 17 height 17
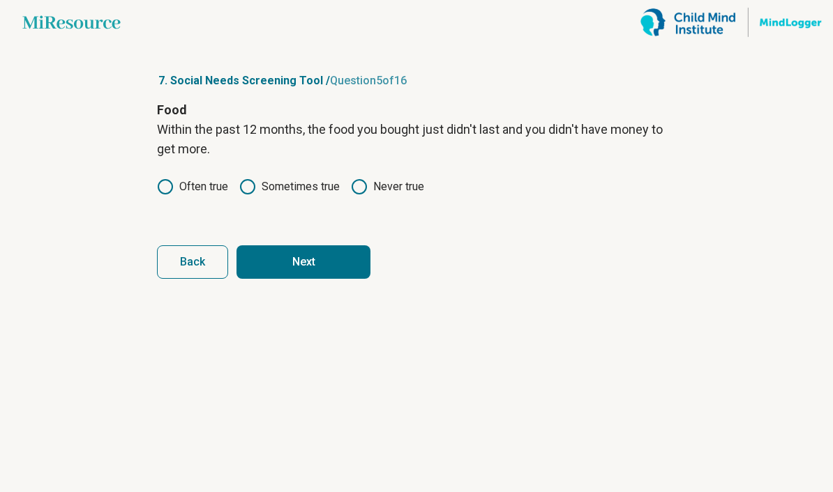
click at [334, 268] on button "Next" at bounding box center [303, 261] width 134 height 33
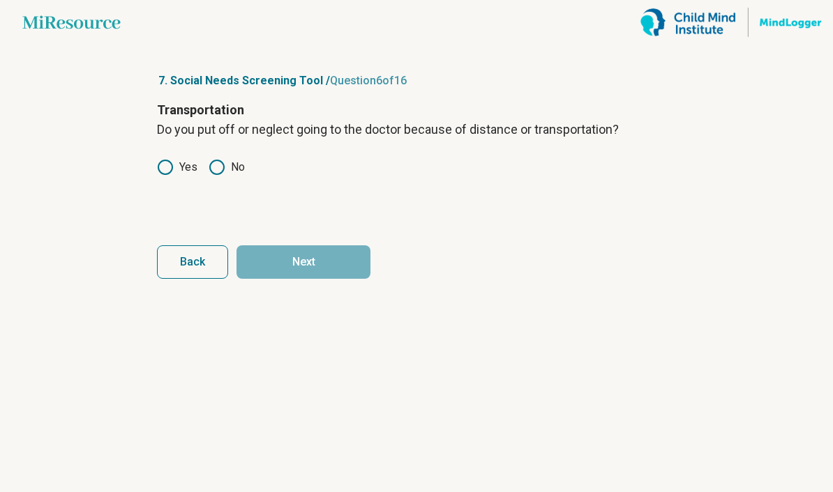
click at [179, 160] on label "Yes" at bounding box center [177, 167] width 40 height 17
click at [311, 259] on button "Next" at bounding box center [303, 261] width 134 height 33
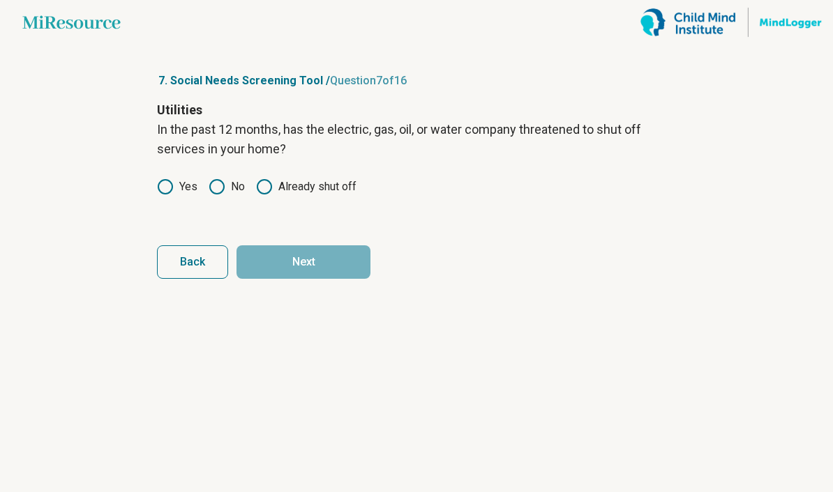
click at [225, 182] on icon at bounding box center [216, 186] width 17 height 17
click at [314, 261] on button "Next" at bounding box center [303, 261] width 134 height 33
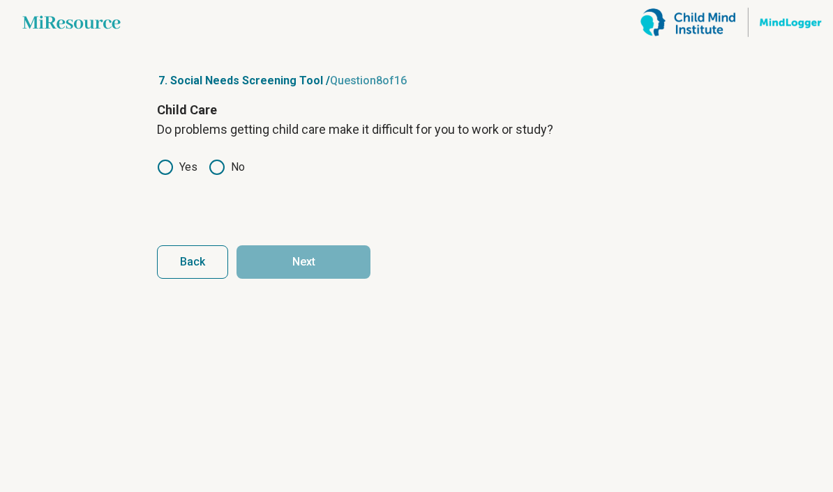
click at [230, 165] on label "No" at bounding box center [226, 167] width 36 height 17
click at [289, 278] on button "Next" at bounding box center [303, 261] width 134 height 33
click at [222, 175] on icon at bounding box center [216, 167] width 17 height 17
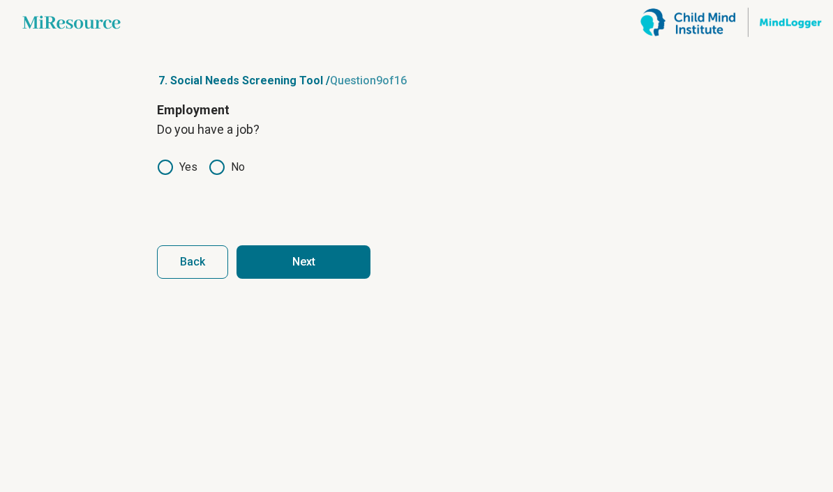
click at [287, 248] on button "Next" at bounding box center [303, 261] width 134 height 33
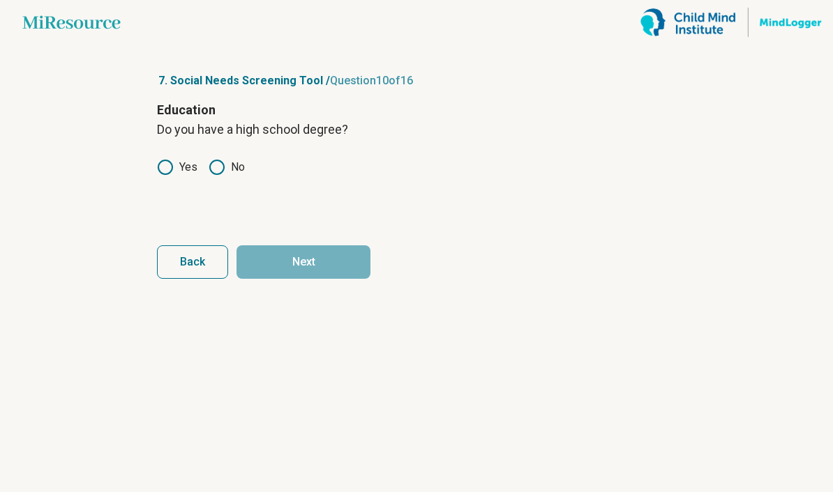
click at [176, 166] on label "Yes" at bounding box center [177, 167] width 40 height 17
click at [257, 252] on button "Next" at bounding box center [303, 261] width 134 height 33
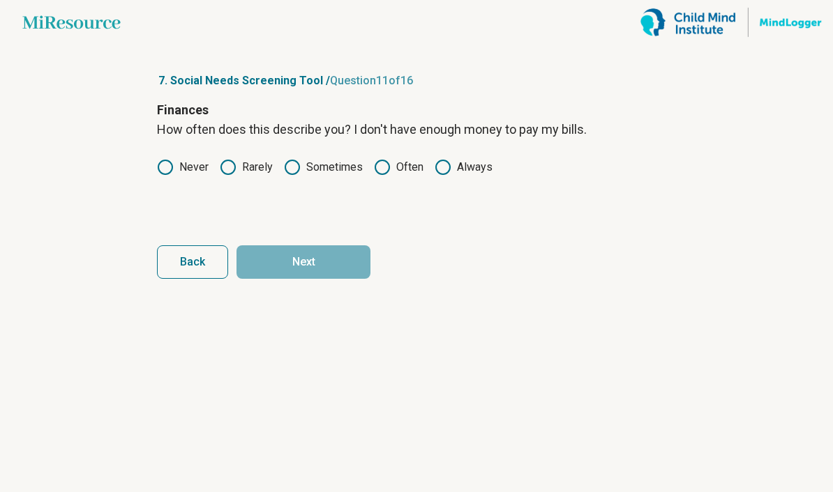
click at [237, 172] on label "Rarely" at bounding box center [246, 167] width 53 height 17
click at [169, 163] on icon at bounding box center [165, 167] width 17 height 17
click at [227, 167] on icon at bounding box center [228, 167] width 17 height 17
click at [170, 165] on icon at bounding box center [165, 167] width 17 height 17
click at [282, 256] on button "Next" at bounding box center [303, 261] width 134 height 33
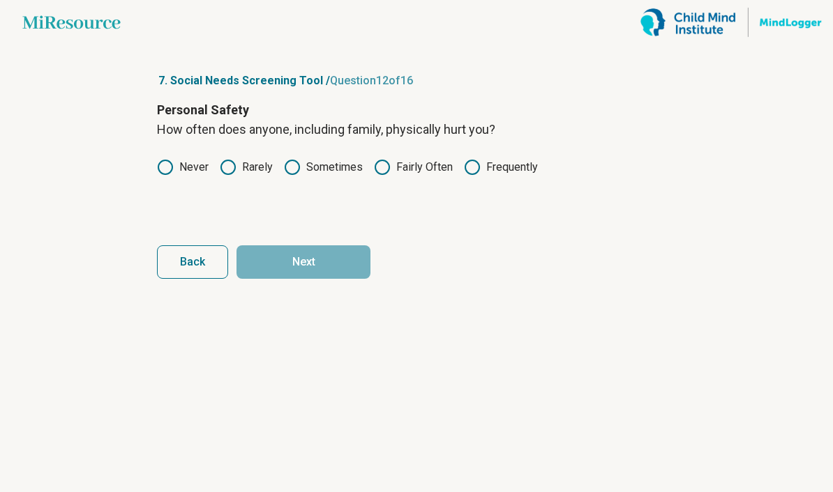
click at [176, 175] on label "Never" at bounding box center [183, 167] width 52 height 17
click at [282, 255] on button "Next" at bounding box center [303, 261] width 134 height 33
click at [191, 163] on label "Never" at bounding box center [183, 167] width 52 height 17
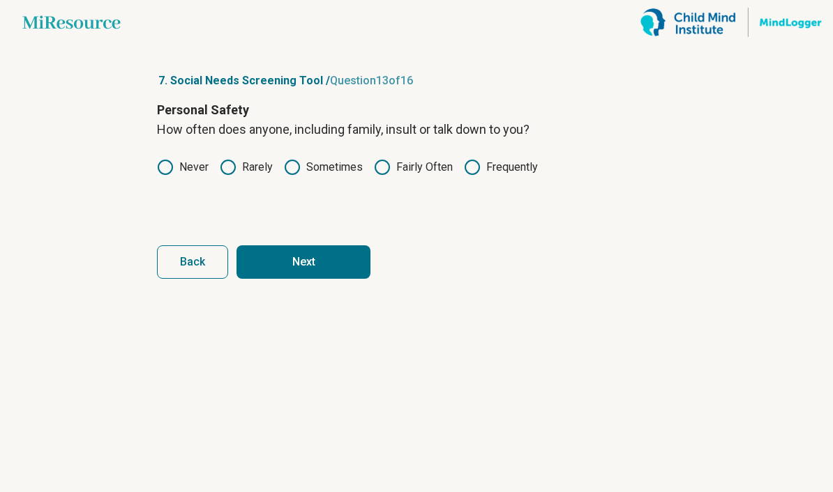
click at [287, 164] on icon at bounding box center [292, 167] width 17 height 17
click at [307, 265] on button "Next" at bounding box center [303, 261] width 134 height 33
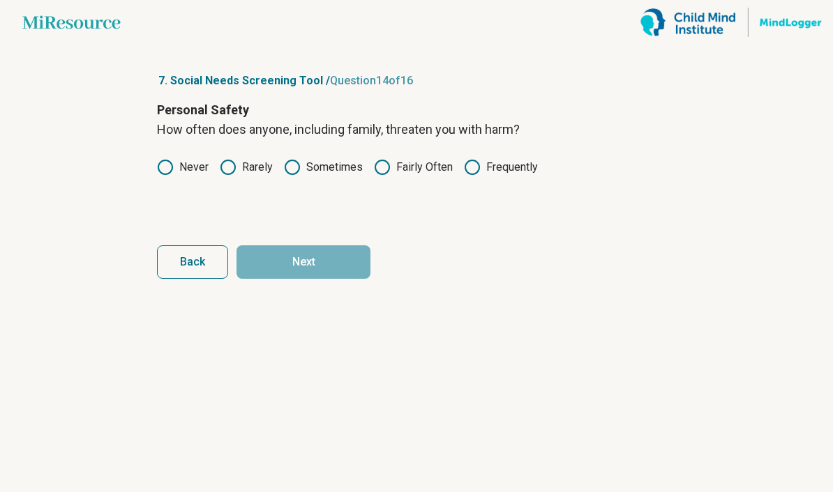
click at [172, 170] on circle at bounding box center [165, 167] width 14 height 14
click at [292, 259] on button "Next" at bounding box center [303, 261] width 134 height 33
click at [176, 164] on label "Never" at bounding box center [183, 167] width 52 height 17
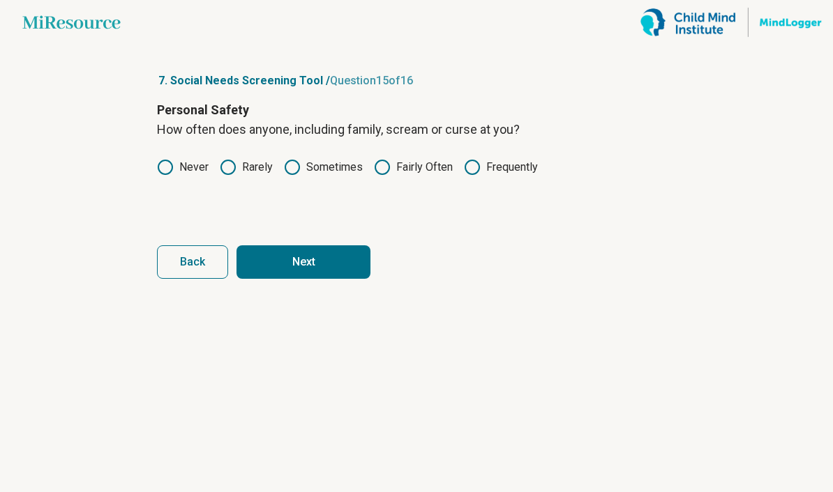
click at [282, 259] on button "Next" at bounding box center [303, 261] width 134 height 33
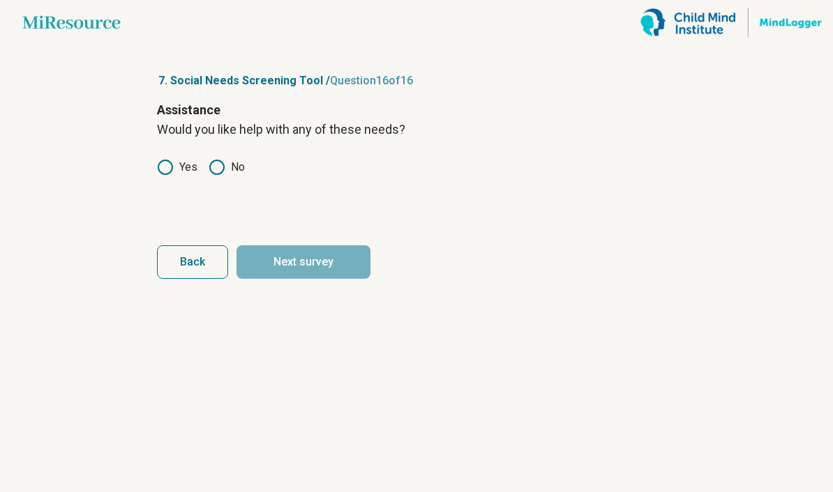
click at [230, 165] on label "No" at bounding box center [226, 167] width 36 height 17
click at [315, 264] on button "Next survey" at bounding box center [303, 261] width 134 height 33
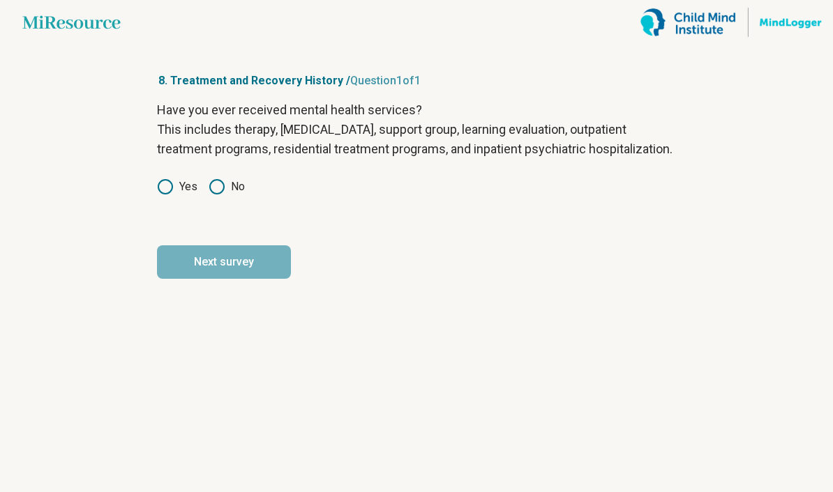
click at [230, 195] on label "No" at bounding box center [226, 186] width 36 height 17
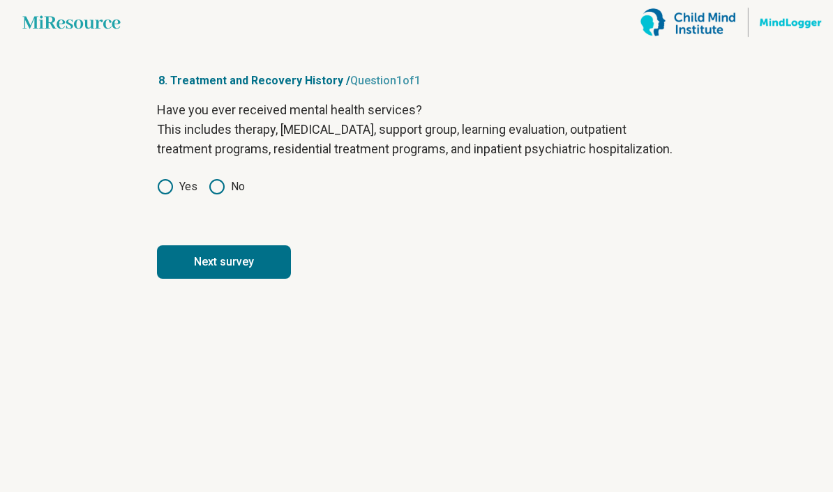
click at [262, 275] on button "Next survey" at bounding box center [224, 261] width 134 height 33
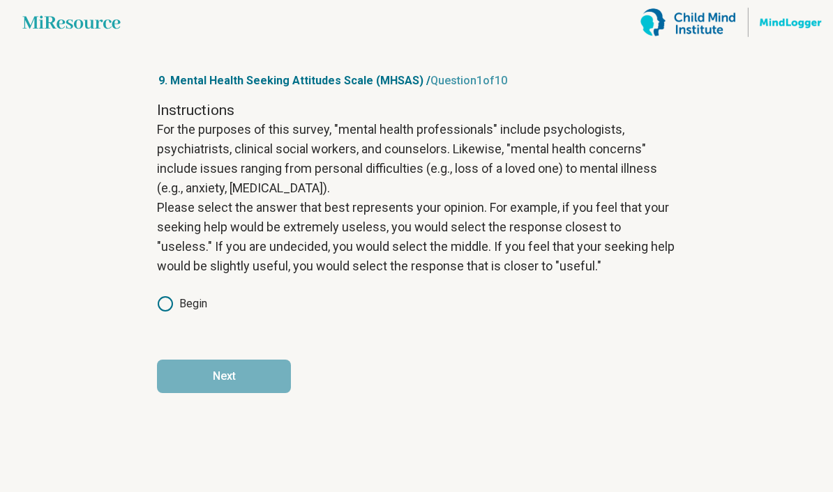
click at [173, 300] on icon at bounding box center [165, 304] width 17 height 17
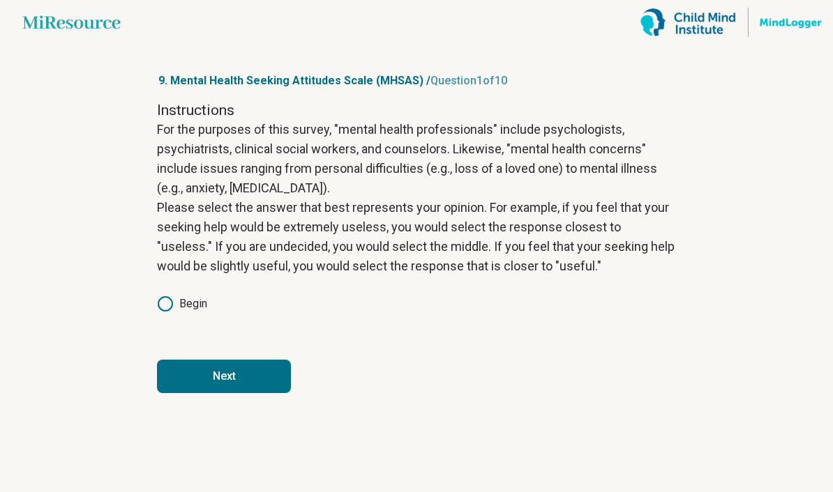
click at [261, 372] on button "Next" at bounding box center [224, 376] width 134 height 33
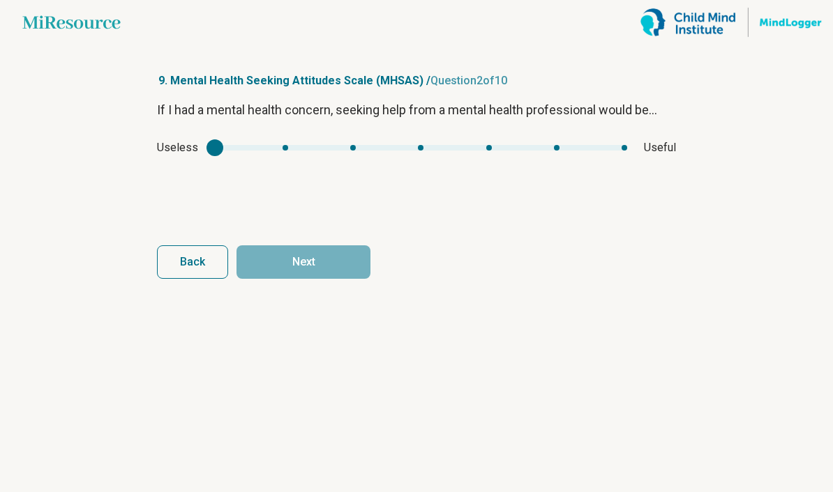
click at [346, 137] on div "If I had a mental health concern, seeking help from a mental health professiona…" at bounding box center [416, 158] width 519 height 117
click at [345, 158] on div "If I had a mental health concern, seeking help from a mental health professiona…" at bounding box center [416, 158] width 519 height 117
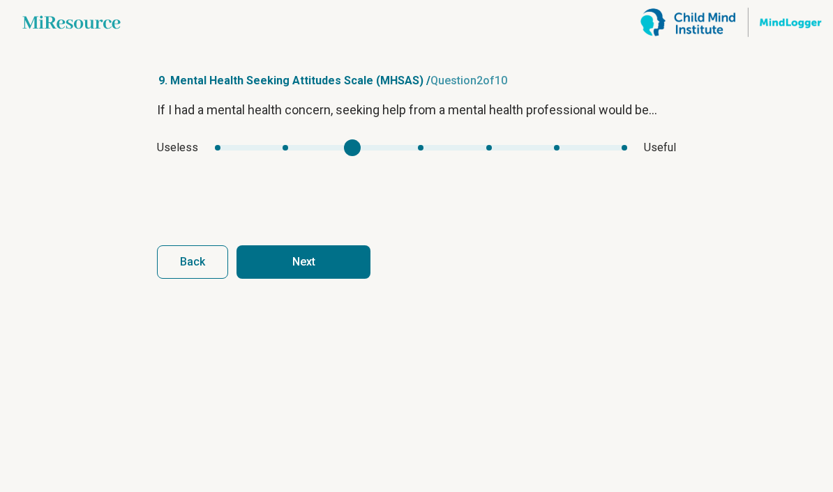
click at [359, 146] on div "mhsas1" at bounding box center [352, 147] width 17 height 17
click at [423, 151] on div "mhsas1" at bounding box center [421, 147] width 17 height 17
type input "*"
click at [430, 150] on div "mhsas1" at bounding box center [421, 147] width 17 height 17
click at [333, 260] on button "Next" at bounding box center [303, 261] width 134 height 33
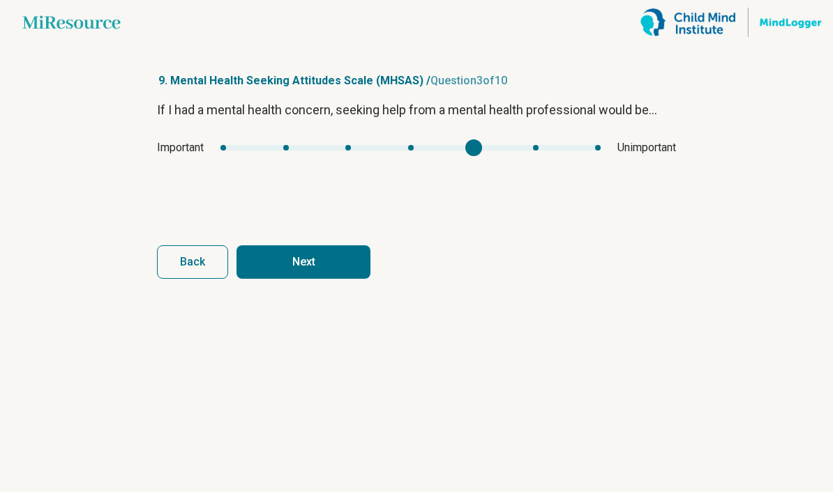
type input "*"
click at [532, 151] on div "mhsas2" at bounding box center [537, 147] width 17 height 17
click at [324, 257] on button "Next" at bounding box center [303, 261] width 134 height 33
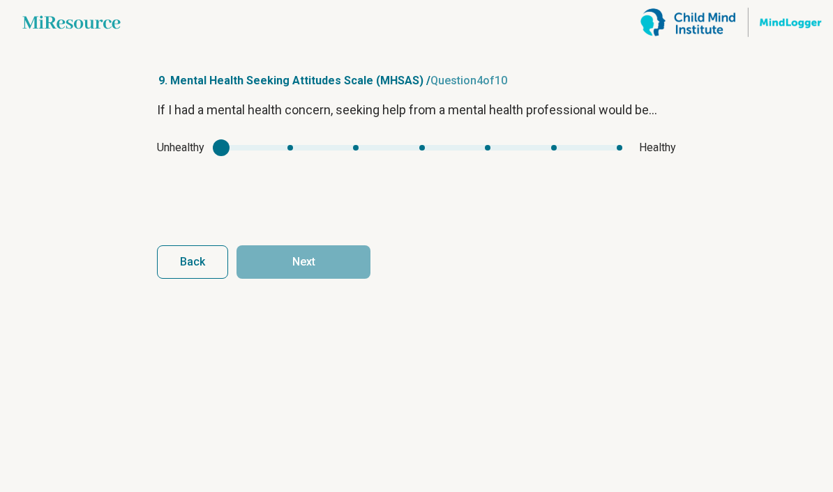
scroll to position [3, 0]
click at [545, 149] on div "Unhealthy Healthy" at bounding box center [416, 147] width 519 height 17
type input "*"
click at [532, 145] on div "mhsas3" at bounding box center [421, 148] width 401 height 6
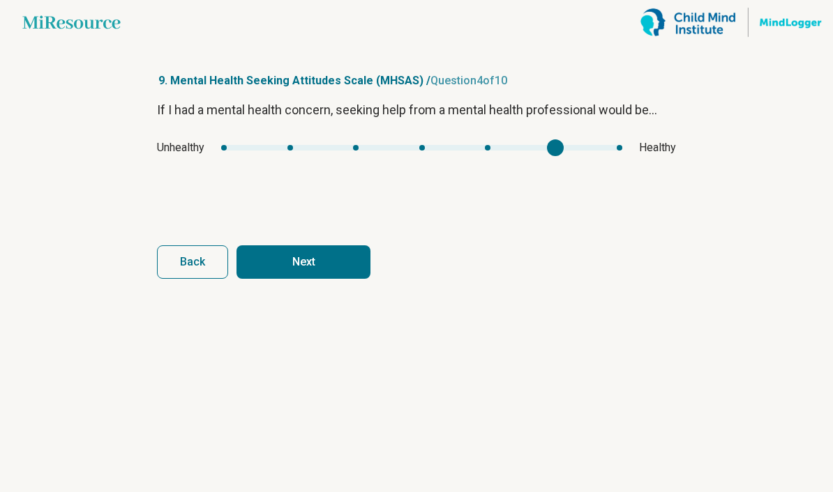
click at [320, 259] on button "Next" at bounding box center [303, 261] width 134 height 33
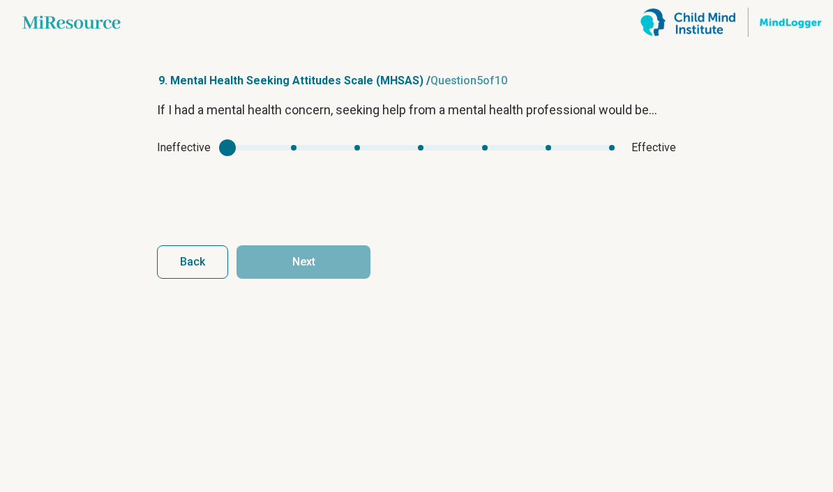
click at [361, 140] on div "Ineffective Effective" at bounding box center [416, 147] width 519 height 17
type input "*"
click at [236, 144] on div "mhsas4" at bounding box center [227, 147] width 17 height 17
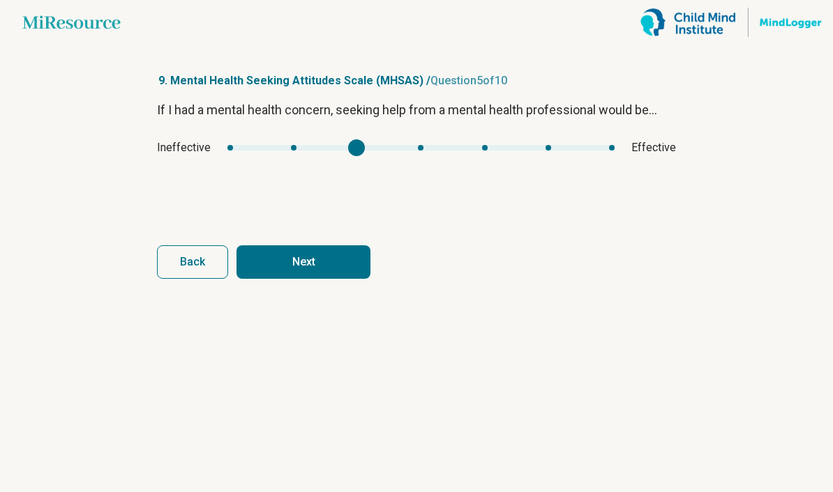
click at [348, 245] on button "Next" at bounding box center [303, 261] width 134 height 33
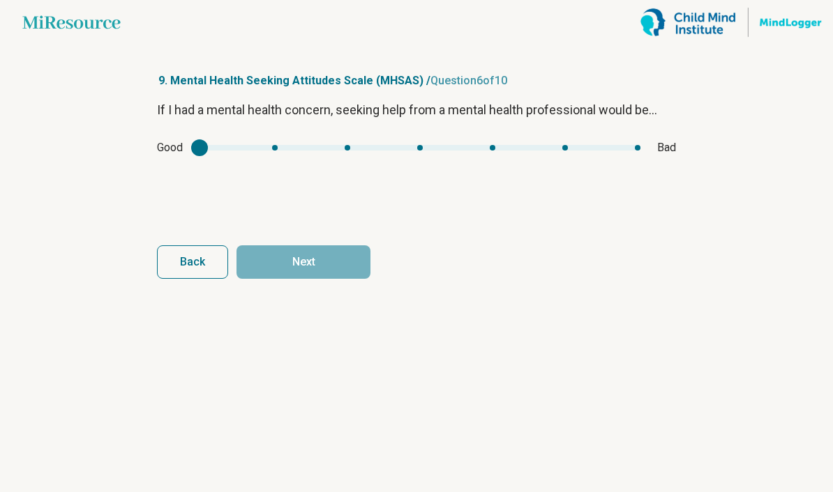
click at [278, 141] on div "Good Bad" at bounding box center [416, 147] width 519 height 17
click at [208, 143] on div "mhsas5" at bounding box center [199, 147] width 17 height 17
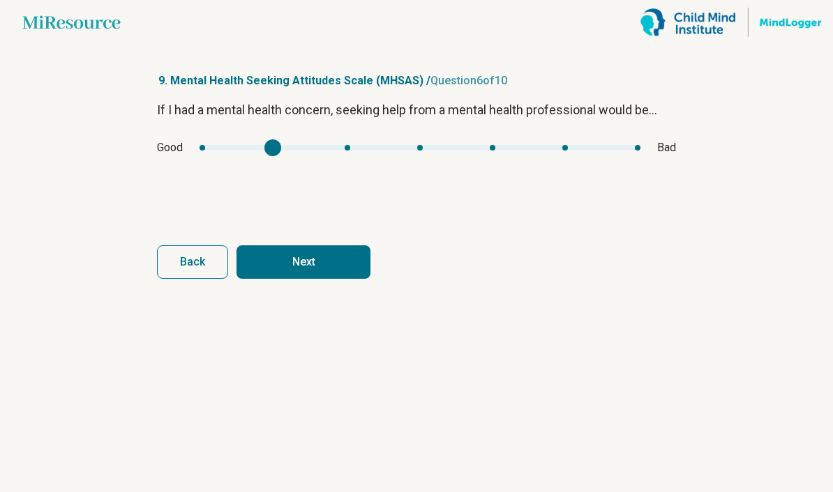
type input "*"
click at [213, 145] on div "mhsas5" at bounding box center [419, 148] width 441 height 6
click at [289, 251] on button "Next" at bounding box center [303, 261] width 134 height 33
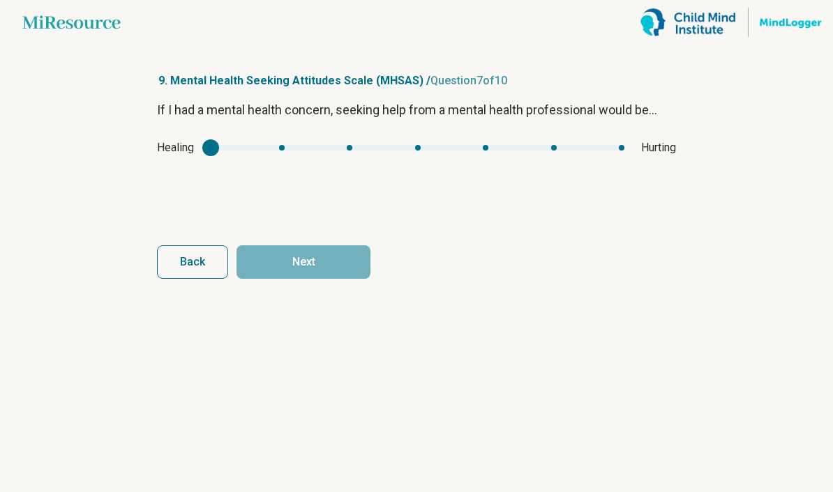
click at [219, 144] on div "mhsas6" at bounding box center [210, 147] width 17 height 17
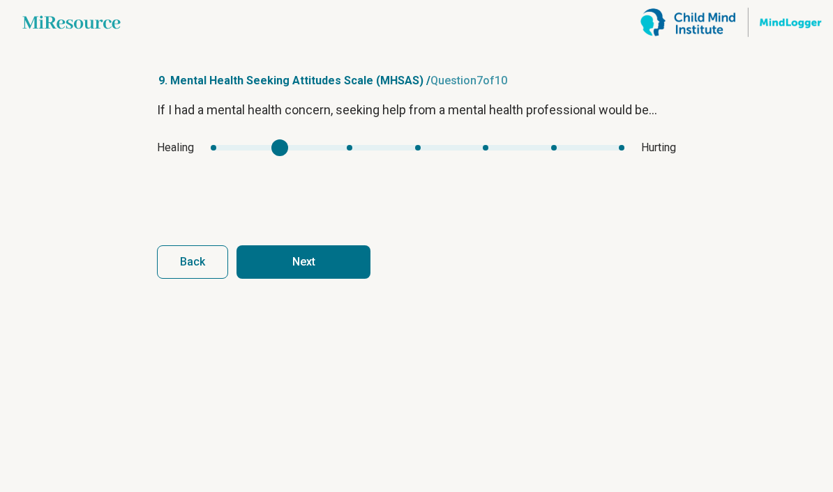
click at [220, 147] on div "Healing Hurting" at bounding box center [416, 147] width 519 height 17
type input "*"
click at [271, 142] on div "mhsas6" at bounding box center [279, 147] width 17 height 17
click at [307, 255] on button "Next" at bounding box center [303, 261] width 134 height 33
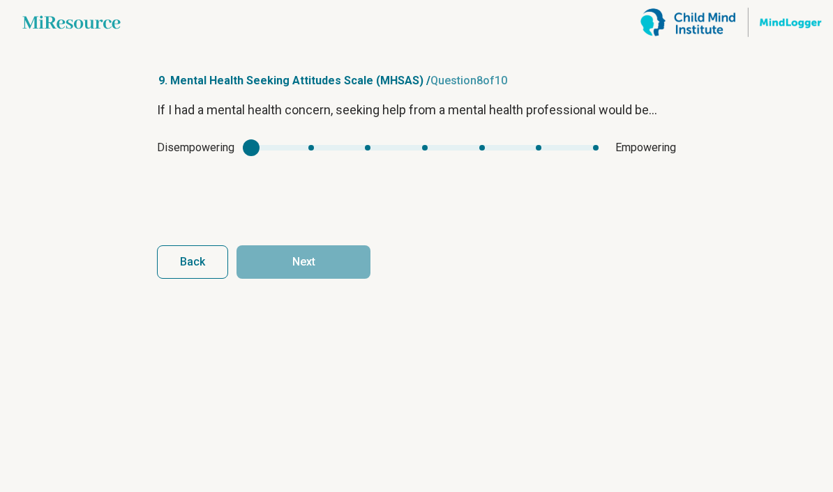
click at [473, 155] on div "If I had a mental health concern, seeking help from a mental health professiona…" at bounding box center [416, 158] width 519 height 117
type input "*"
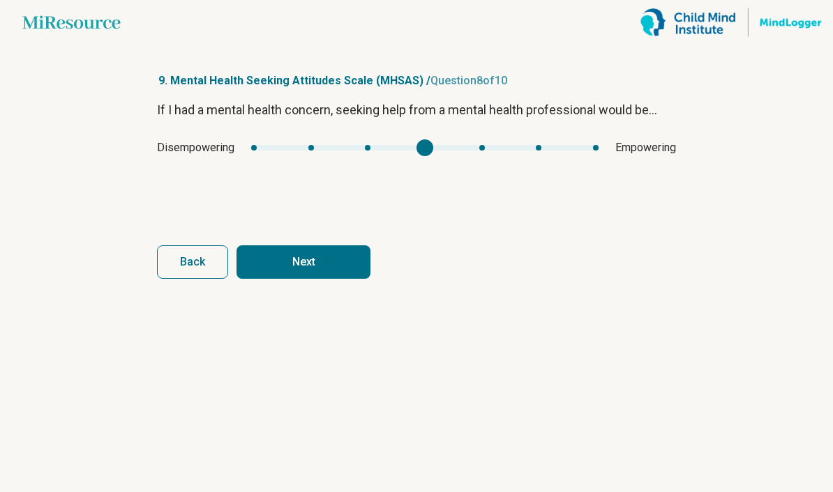
click at [436, 146] on div "mhsas7" at bounding box center [424, 148] width 347 height 6
click at [324, 254] on button "Next" at bounding box center [303, 261] width 134 height 33
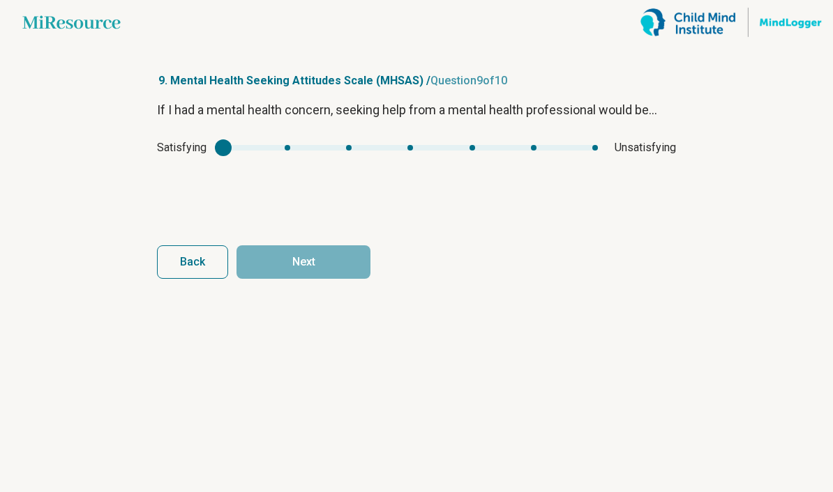
click at [346, 154] on div "If I had a mental health concern, seeking help from a mental health professiona…" at bounding box center [416, 158] width 519 height 117
click at [349, 140] on div "Satisfying Unsatisfying" at bounding box center [416, 147] width 519 height 17
type input "*"
click at [360, 145] on div "mhsas8" at bounding box center [410, 148] width 374 height 6
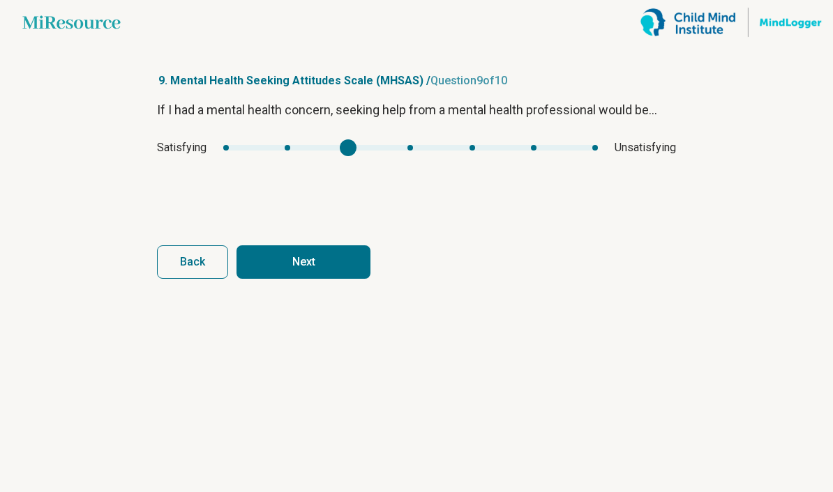
click at [320, 264] on button "Next" at bounding box center [303, 261] width 134 height 33
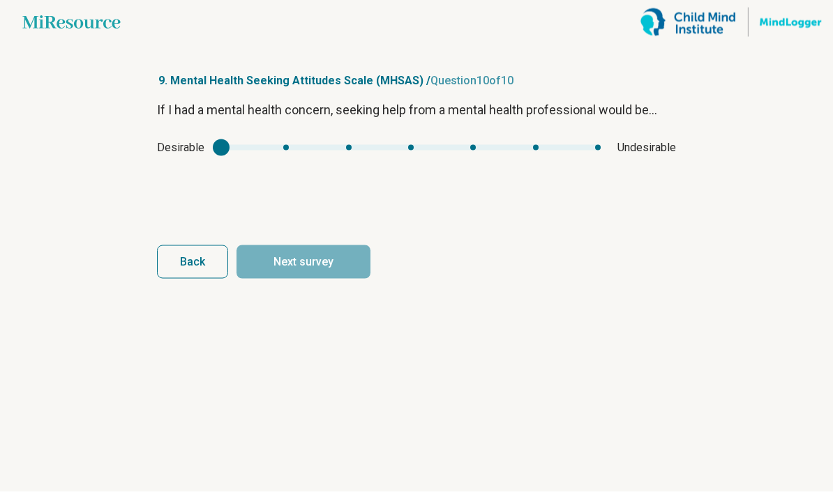
scroll to position [24, 0]
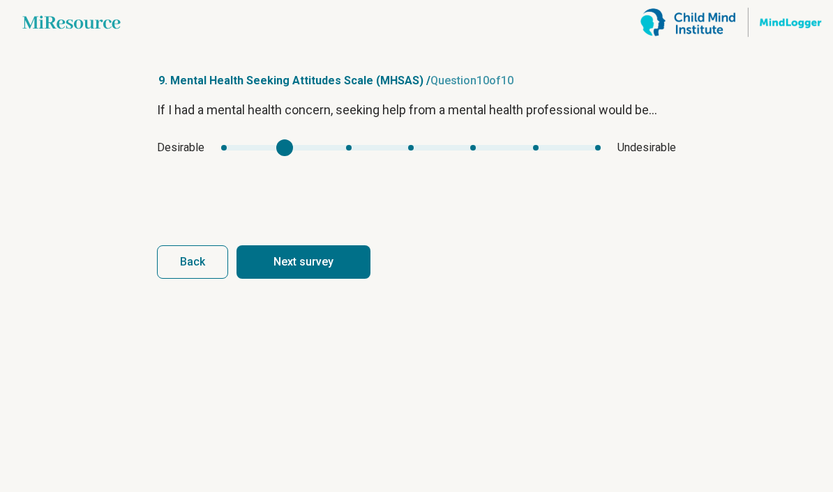
type input "*"
click at [303, 245] on button "Next survey" at bounding box center [303, 261] width 134 height 33
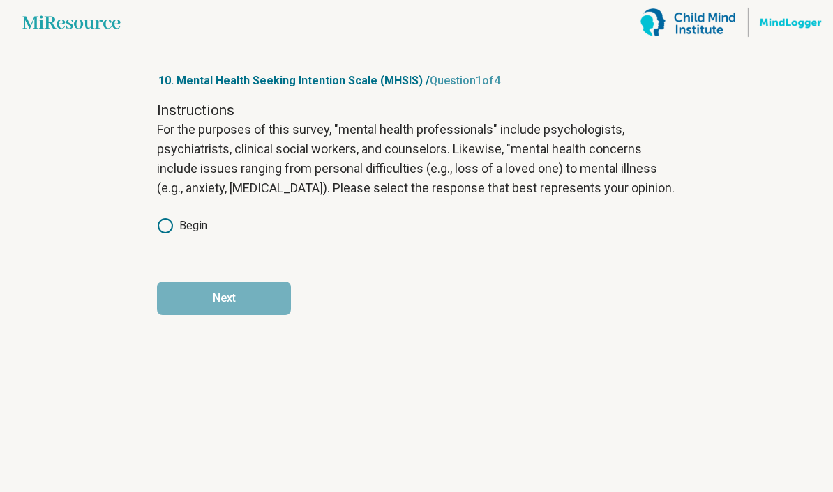
click at [163, 218] on icon at bounding box center [165, 226] width 17 height 17
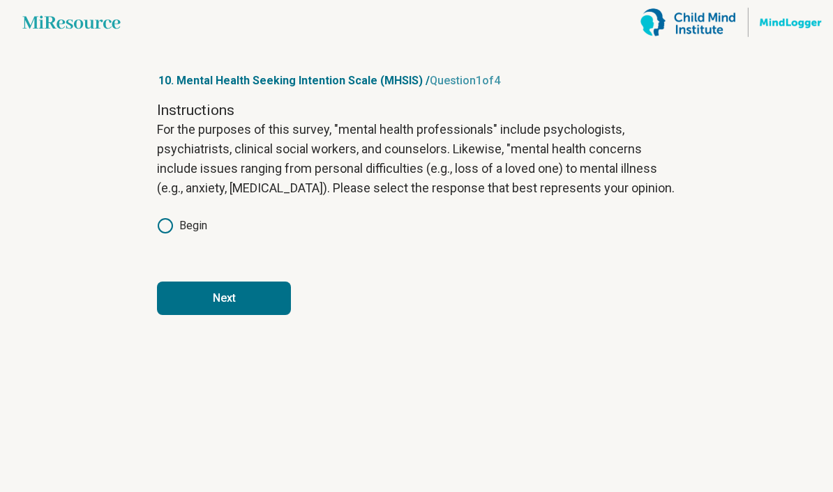
click at [199, 284] on button "Next" at bounding box center [224, 298] width 134 height 33
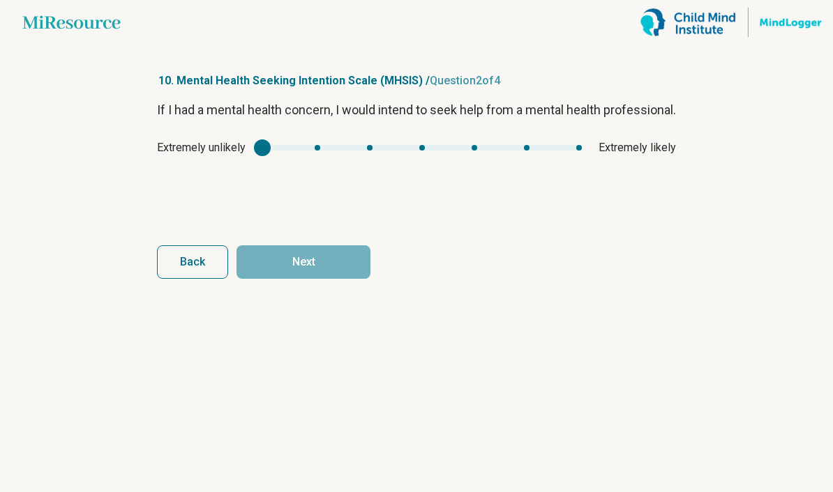
scroll to position [0, 0]
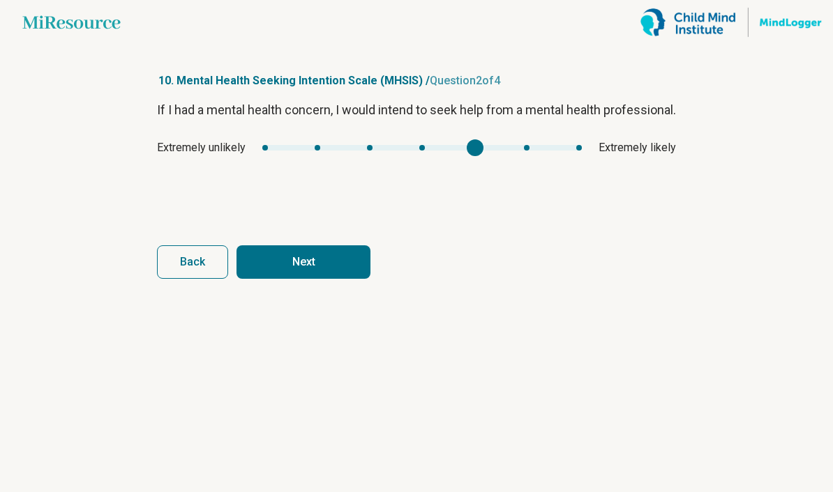
type input "*"
click at [343, 255] on button "Next" at bounding box center [303, 261] width 134 height 33
type input "*"
click at [298, 275] on button "Next" at bounding box center [303, 261] width 134 height 33
click at [333, 268] on button "Finish" at bounding box center [303, 261] width 134 height 33
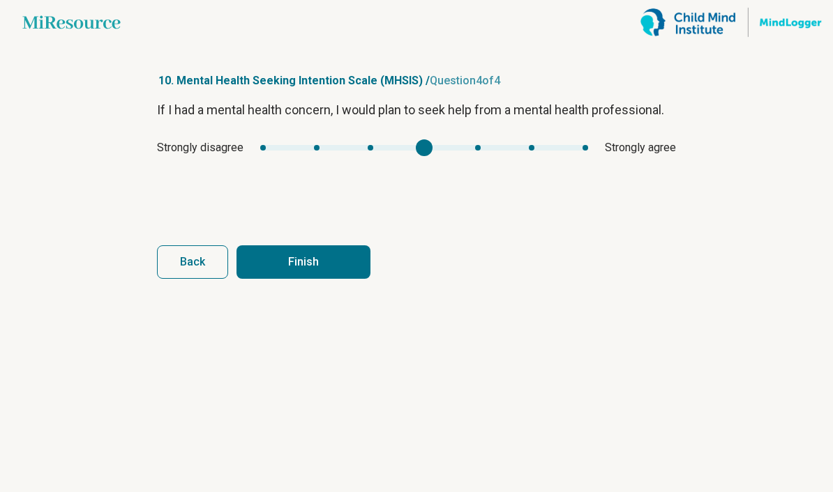
type input "*"
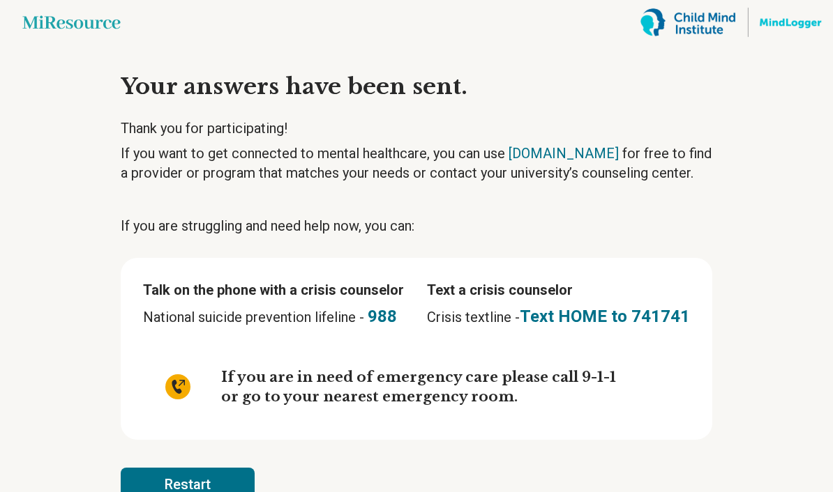
click at [199, 468] on button "Restart" at bounding box center [188, 484] width 134 height 33
